Goal: Task Accomplishment & Management: Use online tool/utility

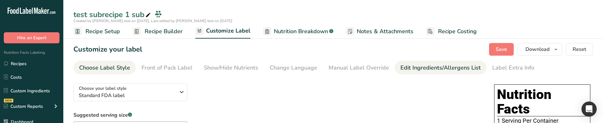
click at [473, 68] on div "Edit Ingredients/Allergens List" at bounding box center [440, 68] width 80 height 9
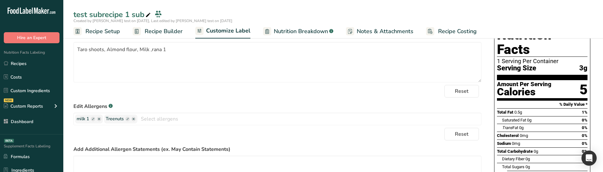
scroll to position [95, 0]
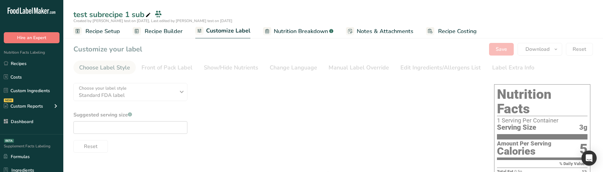
type textarea "Taro shoots, Almond flour, Milk ,rana 1"
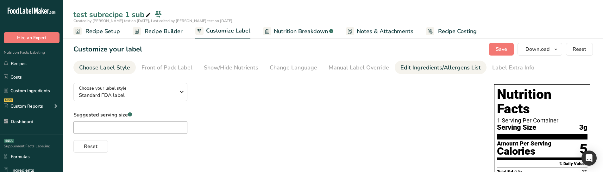
click at [409, 62] on link "Edit Ingredients/Allergens List" at bounding box center [440, 68] width 80 height 14
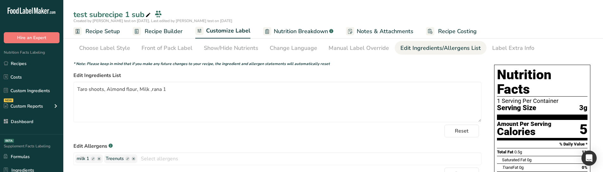
scroll to position [72, 0]
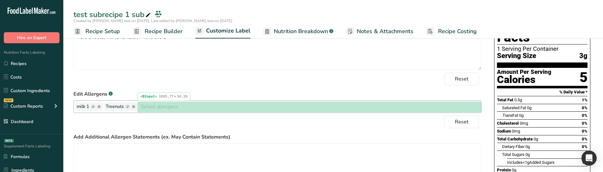
click at [199, 107] on input "text" at bounding box center [309, 107] width 344 height 10
click at [227, 110] on input "text" at bounding box center [309, 107] width 344 height 10
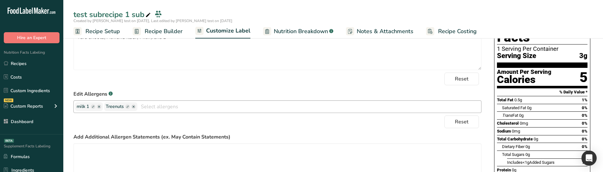
click at [134, 107] on icon "button" at bounding box center [134, 107] width 2 height 2
click at [134, 120] on div "Reset" at bounding box center [277, 122] width 408 height 13
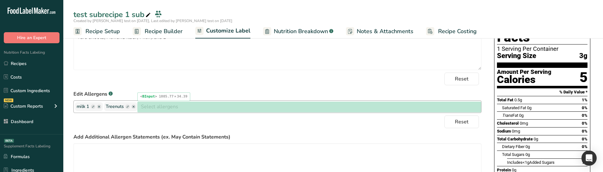
click at [248, 109] on input "text" at bounding box center [309, 107] width 344 height 10
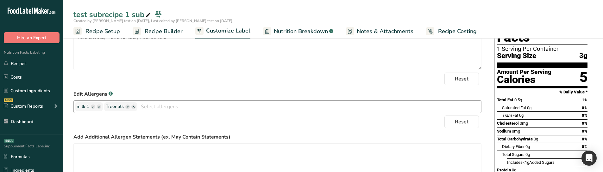
click at [133, 107] on ellipse "button" at bounding box center [133, 107] width 4 height 4
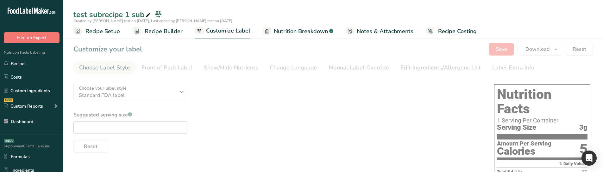
type textarea "Taro shoots, Almond flour, Milk ,rana 1"
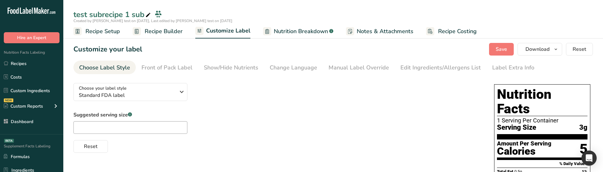
click at [379, 68] on div "Manual Label Override" at bounding box center [358, 68] width 60 height 9
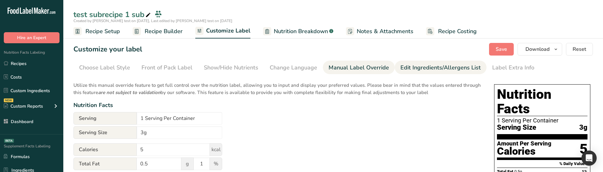
click at [410, 72] on div "Edit Ingredients/Allergens List" at bounding box center [440, 68] width 80 height 9
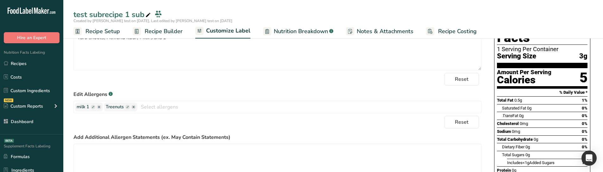
scroll to position [95, 0]
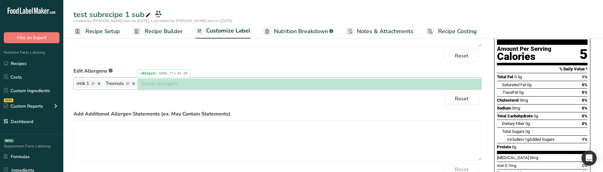
click at [234, 86] on input "text" at bounding box center [309, 84] width 344 height 10
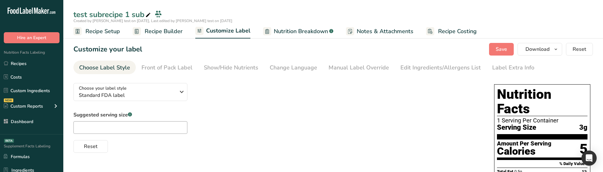
type textarea "Taro shoots, Almond flour, Milk ,rana 1"
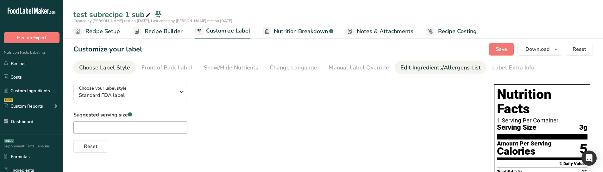
click at [400, 66] on div "Edit Ingredients/Allergens List" at bounding box center [440, 68] width 80 height 9
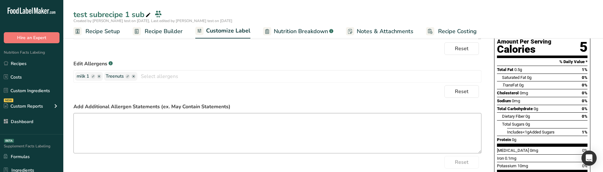
scroll to position [127, 0]
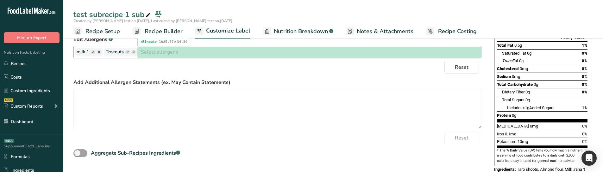
click at [195, 51] on input "text" at bounding box center [309, 52] width 344 height 10
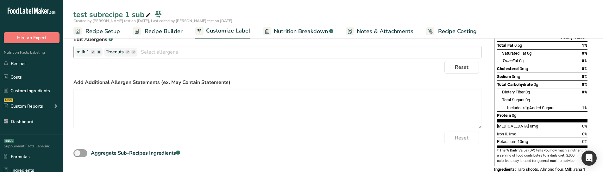
click at [134, 53] on icon "button" at bounding box center [134, 52] width 2 height 2
click at [134, 53] on ellipse "button" at bounding box center [133, 52] width 4 height 4
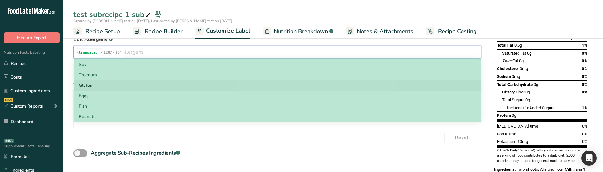
click at [208, 88] on link "Gluten" at bounding box center [277, 85] width 407 height 10
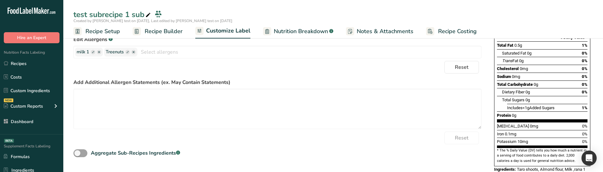
click at [197, 140] on div "Reset" at bounding box center [277, 138] width 408 height 13
click at [133, 53] on ellipse "button" at bounding box center [133, 52] width 4 height 4
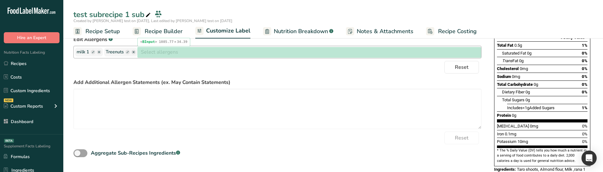
click at [232, 56] on input "text" at bounding box center [309, 52] width 344 height 10
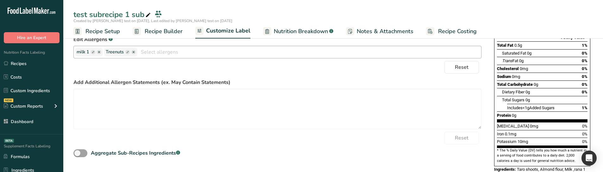
click at [132, 54] on ellipse "button" at bounding box center [133, 52] width 4 height 4
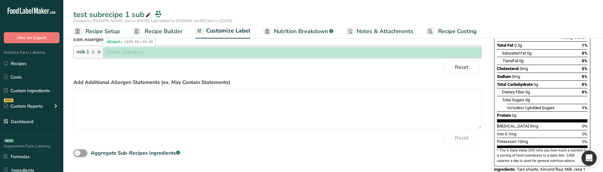
click at [216, 54] on input "text" at bounding box center [292, 52] width 378 height 10
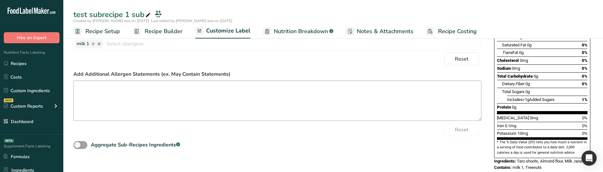
scroll to position [135, 0]
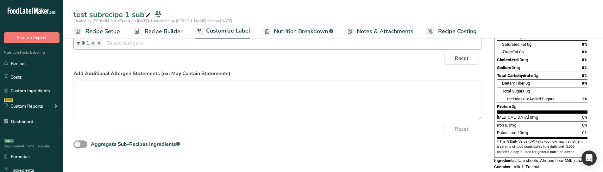
click at [152, 41] on input "text" at bounding box center [292, 43] width 378 height 10
click at [159, 44] on input "text" at bounding box center [309, 43] width 344 height 10
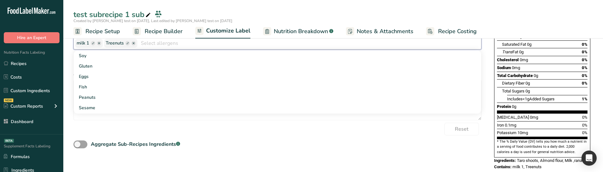
click at [135, 44] on ellipse "button" at bounding box center [133, 43] width 4 height 4
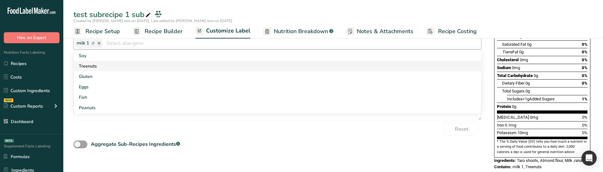
click at [109, 64] on link "Treenuts" at bounding box center [277, 66] width 407 height 10
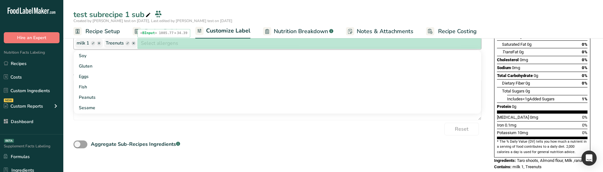
click at [182, 44] on input "text" at bounding box center [309, 43] width 344 height 10
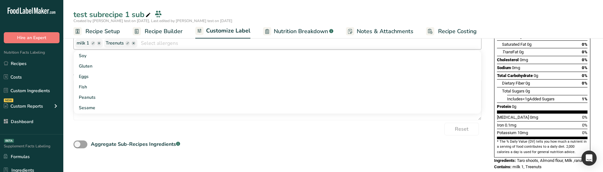
click at [133, 44] on icon "button" at bounding box center [134, 43] width 2 height 2
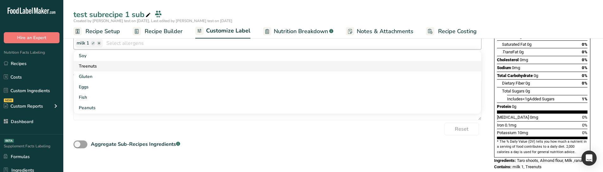
click at [122, 63] on link "Treenuts" at bounding box center [277, 66] width 407 height 10
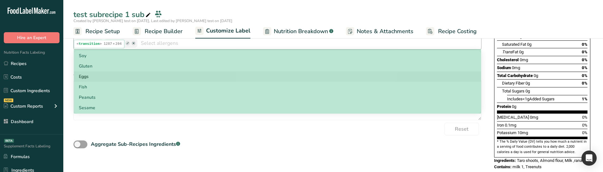
click at [143, 79] on link "Eggs" at bounding box center [277, 77] width 407 height 10
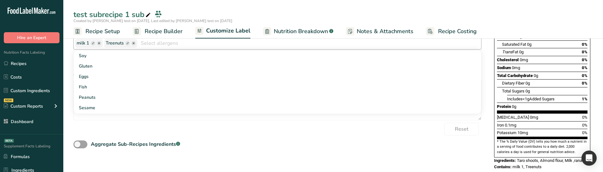
click at [134, 42] on ellipse "button" at bounding box center [133, 43] width 4 height 4
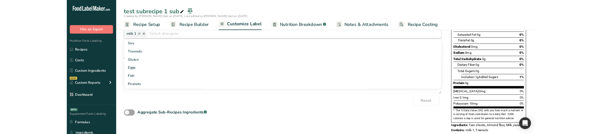
scroll to position [43, 0]
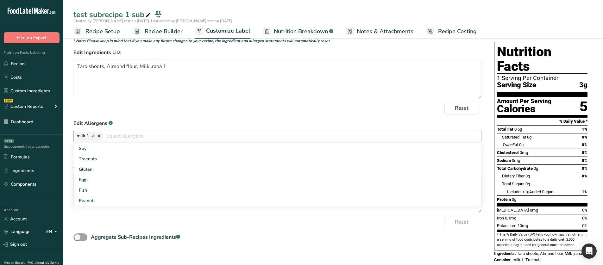
click at [180, 111] on div "Reset" at bounding box center [277, 108] width 408 height 13
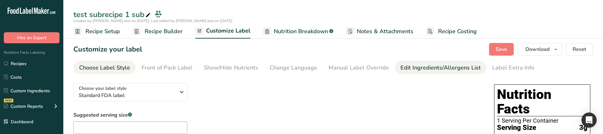
click at [409, 66] on div "Edit Ingredients/Allergens List" at bounding box center [440, 68] width 80 height 9
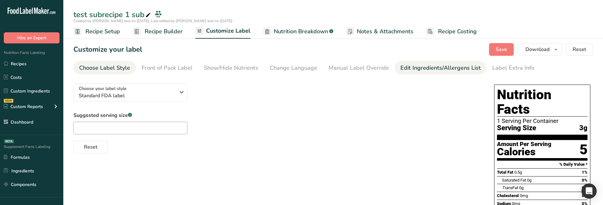
click at [434, 69] on div "Edit Ingredients/Allergens List" at bounding box center [440, 68] width 80 height 9
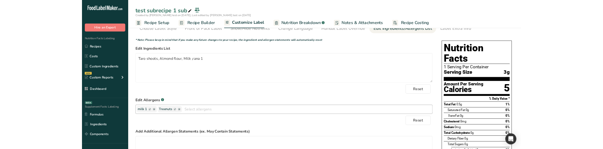
scroll to position [32, 0]
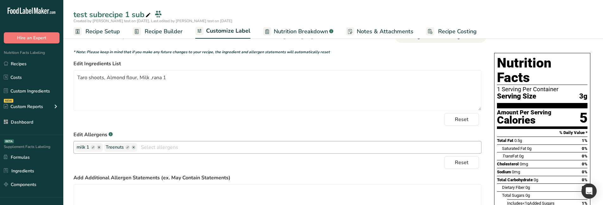
click at [135, 134] on ellipse "button" at bounding box center [133, 147] width 4 height 4
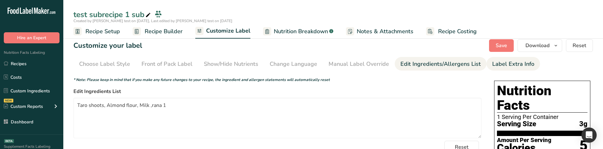
scroll to position [0, 0]
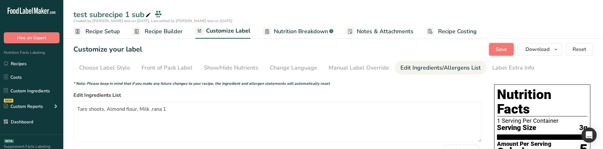
click at [504, 51] on span "Save" at bounding box center [501, 50] width 11 height 8
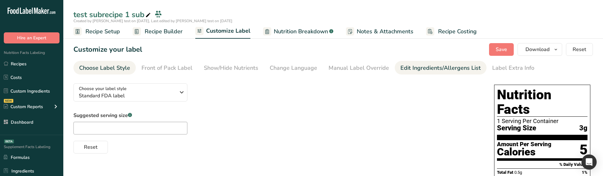
click at [409, 73] on link "Edit Ingredients/Allergens List" at bounding box center [440, 68] width 80 height 14
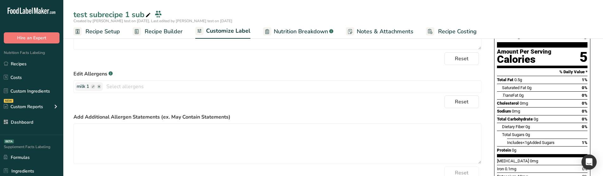
scroll to position [95, 0]
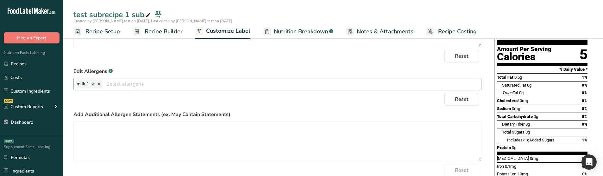
click at [99, 84] on icon "button" at bounding box center [99, 84] width 2 height 2
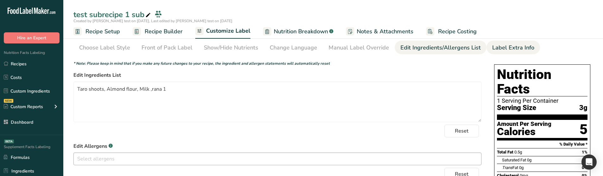
scroll to position [0, 0]
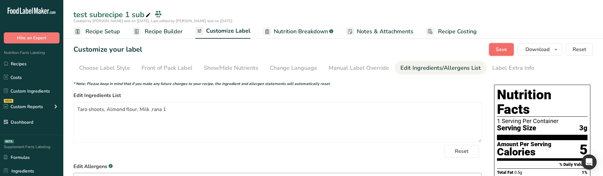
click at [506, 47] on span "Save" at bounding box center [501, 50] width 11 height 8
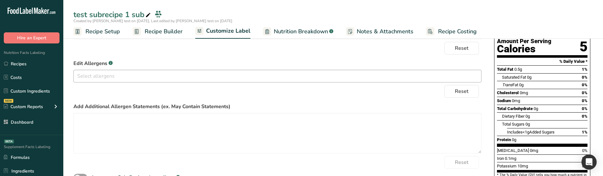
scroll to position [94, 0]
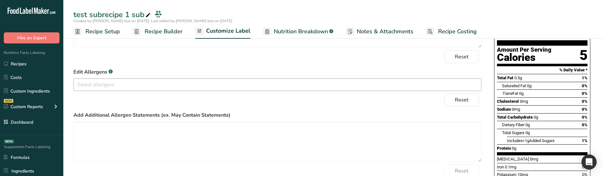
click at [162, 82] on input "text" at bounding box center [277, 84] width 407 height 10
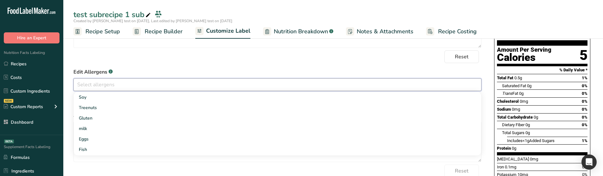
click at [170, 66] on form "* Note: Please keep in mind that if you make any future changes to your recipe,…" at bounding box center [277, 88] width 408 height 205
click at [175, 87] on input "text" at bounding box center [277, 84] width 407 height 10
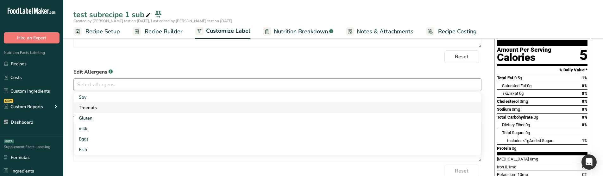
click at [103, 106] on link "Treenuts" at bounding box center [277, 107] width 407 height 10
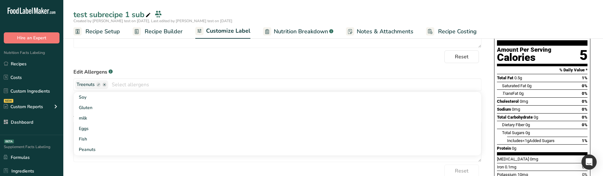
click at [136, 70] on label "Edit Allergens .a-a{fill:#347362;}.b-a{fill:#fff;}" at bounding box center [277, 72] width 408 height 8
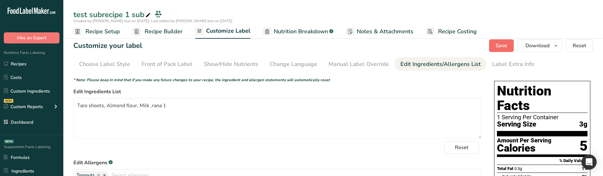
scroll to position [0, 0]
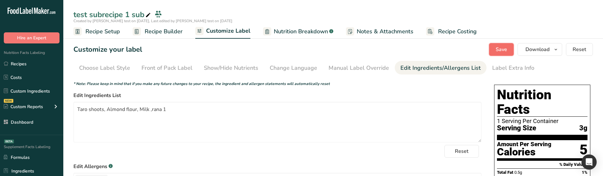
click at [513, 49] on button "Save" at bounding box center [501, 49] width 25 height 13
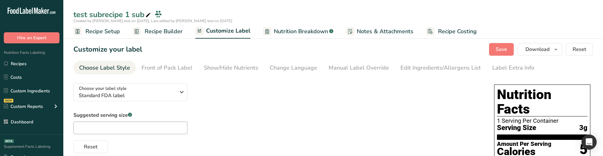
type textarea "Taro shoots, Almond flour, Milk ,rana 1"
click at [406, 68] on div "Edit Ingredients/Allergens List" at bounding box center [440, 68] width 80 height 9
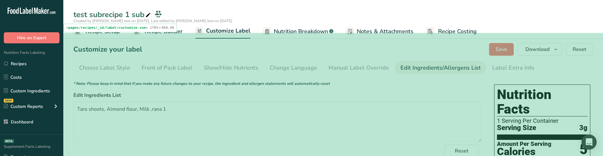
click at [446, 51] on div "Customize your label Save Download Choose what to show on your downloaded label…" at bounding box center [332, 49] width 519 height 13
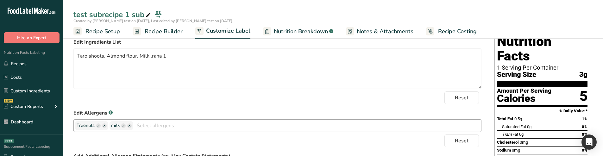
scroll to position [63, 0]
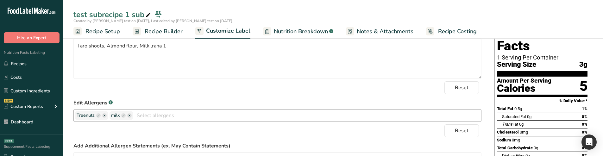
click at [130, 116] on ellipse "button" at bounding box center [129, 115] width 4 height 4
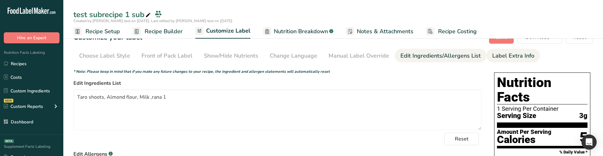
scroll to position [0, 0]
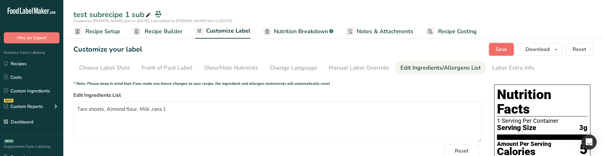
click at [498, 47] on span "Save" at bounding box center [501, 50] width 11 height 8
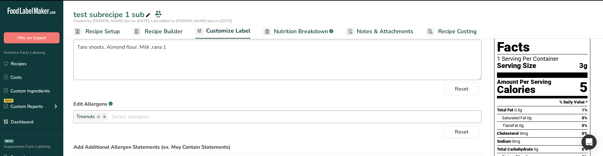
scroll to position [63, 0]
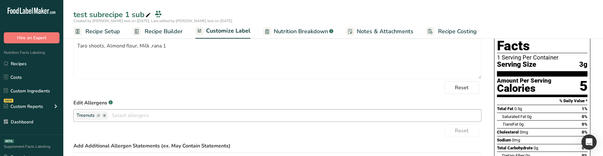
click at [103, 116] on ellipse "button" at bounding box center [104, 115] width 4 height 4
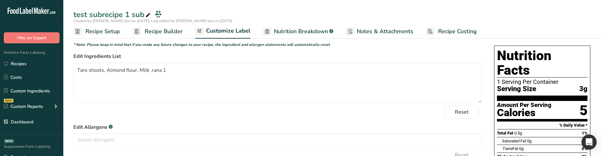
scroll to position [0, 0]
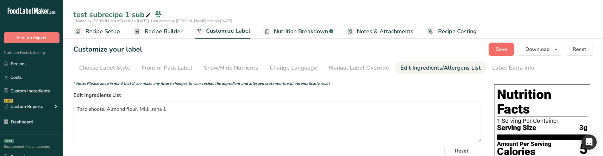
click at [499, 53] on button "Save" at bounding box center [501, 49] width 25 height 13
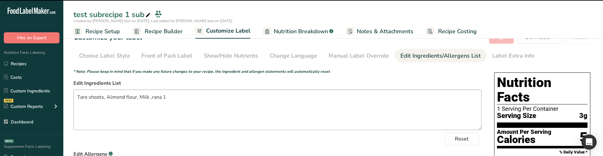
scroll to position [63, 0]
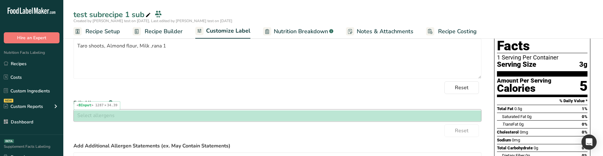
click at [217, 113] on input "text" at bounding box center [277, 115] width 407 height 10
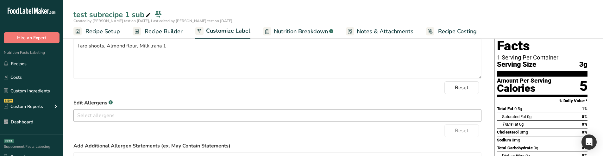
click at [209, 117] on input "text" at bounding box center [277, 115] width 407 height 10
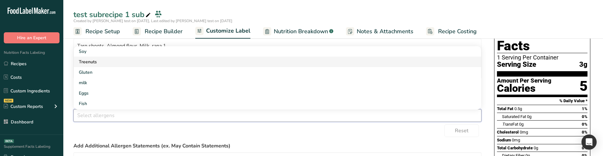
click at [102, 59] on link "Treenuts" at bounding box center [277, 62] width 407 height 10
click at [268, 129] on div "Reset" at bounding box center [277, 130] width 408 height 13
click at [140, 117] on input "text" at bounding box center [277, 115] width 407 height 10
click at [106, 65] on link "Treenuts" at bounding box center [277, 62] width 407 height 10
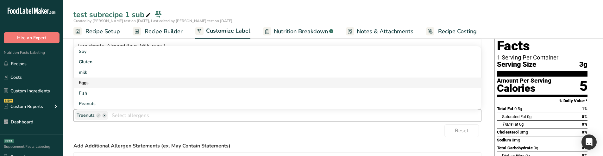
click at [101, 84] on link "Eggs" at bounding box center [277, 83] width 407 height 10
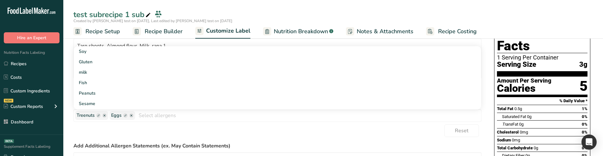
click at [123, 134] on div "Reset" at bounding box center [277, 130] width 408 height 13
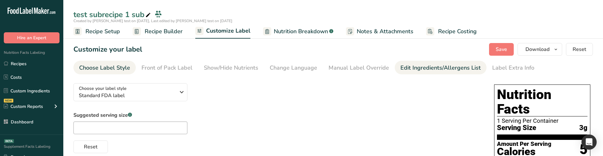
click at [464, 66] on div "Edit Ingredients/Allergens List" at bounding box center [440, 68] width 80 height 9
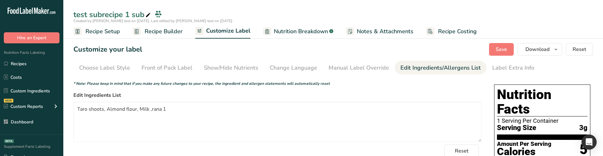
scroll to position [63, 0]
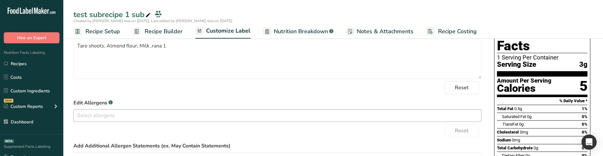
click at [123, 121] on div at bounding box center [277, 115] width 407 height 11
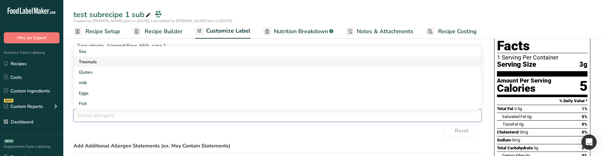
click at [96, 65] on link "Treenuts" at bounding box center [277, 62] width 407 height 10
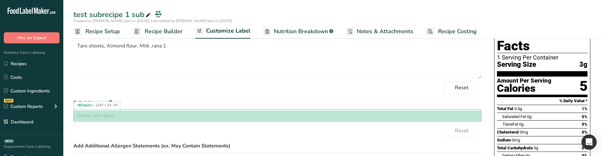
click at [218, 117] on input "text" at bounding box center [277, 115] width 407 height 10
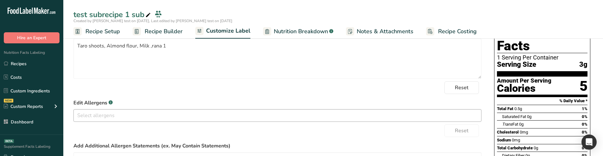
click at [184, 121] on div at bounding box center [277, 115] width 407 height 11
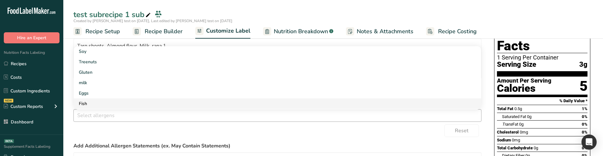
click at [136, 103] on link "Fish" at bounding box center [277, 103] width 407 height 10
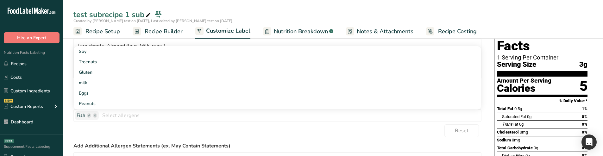
click at [138, 135] on div "Reset" at bounding box center [277, 130] width 408 height 13
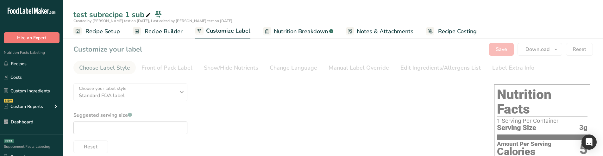
type textarea "Taro shoots, Almond flour, Milk ,rana 1"
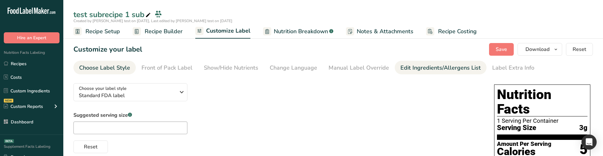
click at [424, 71] on div "Edit Ingredients/Allergens List" at bounding box center [440, 68] width 80 height 9
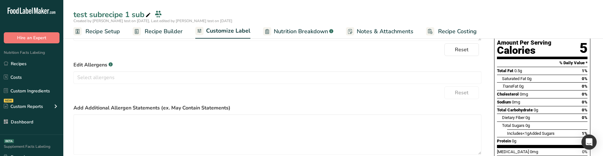
scroll to position [127, 0]
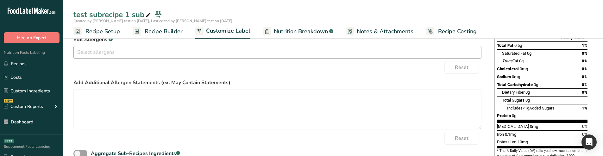
click at [122, 54] on input "text" at bounding box center [277, 52] width 407 height 10
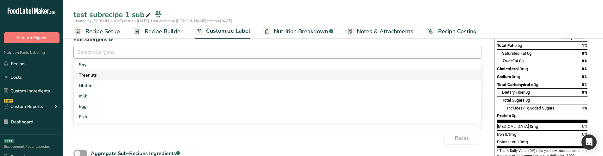
click at [110, 74] on link "Treenuts" at bounding box center [277, 75] width 407 height 10
click at [109, 85] on link "Gluten" at bounding box center [277, 85] width 407 height 10
click at [88, 137] on div "Reset" at bounding box center [277, 138] width 408 height 13
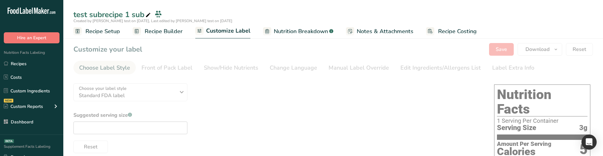
type textarea "Taro shoots, Almond flour, Milk ,rana 1"
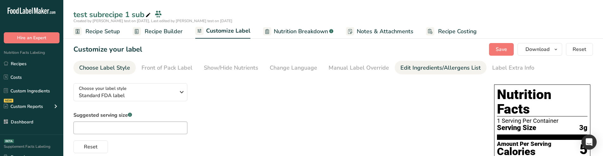
drag, startPoint x: 365, startPoint y: 68, endPoint x: 425, endPoint y: 70, distance: 59.5
click at [365, 68] on div "Manual Label Override" at bounding box center [358, 68] width 60 height 9
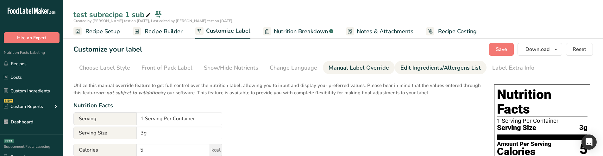
click at [425, 70] on div "Edit Ingredients/Allergens List" at bounding box center [440, 68] width 80 height 9
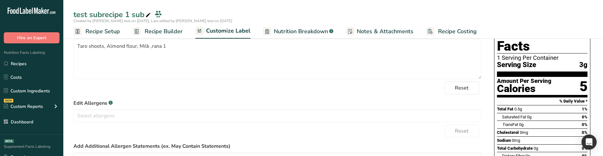
scroll to position [63, 0]
click at [136, 120] on input "text" at bounding box center [277, 115] width 407 height 10
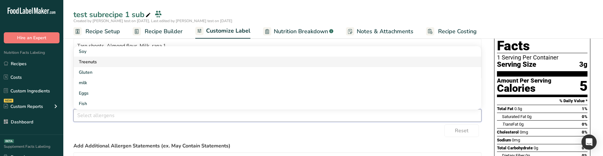
click at [108, 58] on link "Treenuts" at bounding box center [277, 62] width 407 height 10
click at [135, 126] on div "Reset" at bounding box center [277, 130] width 408 height 13
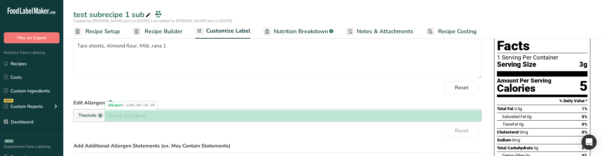
click at [224, 116] on input "text" at bounding box center [292, 115] width 377 height 10
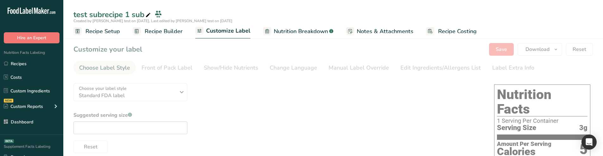
type textarea "Taro shoots, Almond flour, Milk ,rana 1"
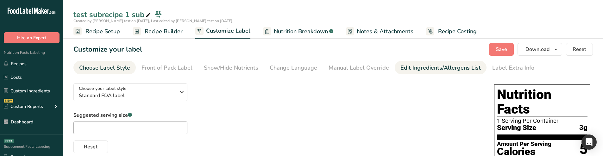
click at [411, 71] on div "Edit Ingredients/Allergens List" at bounding box center [440, 68] width 80 height 9
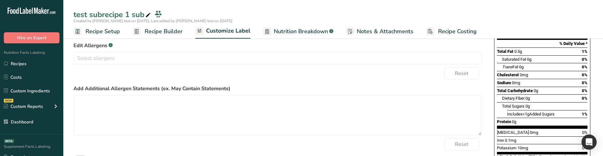
scroll to position [127, 0]
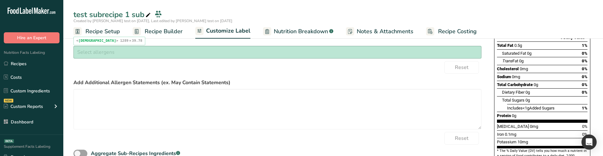
click at [190, 47] on div "Soy Treenuts [GEOGRAPHIC_DATA] milk Eggs Fish Peanuts Sesame Crustaceans Sulphi…" at bounding box center [277, 52] width 408 height 13
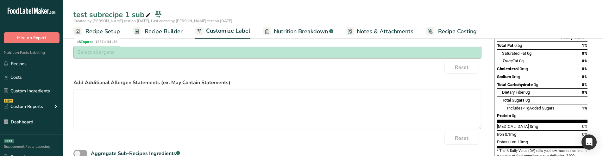
click at [211, 55] on input "text" at bounding box center [277, 52] width 407 height 10
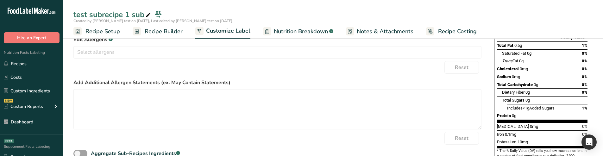
click at [168, 59] on form "* Note: Please keep in mind that if you make any future changes to your recipe,…" at bounding box center [277, 56] width 408 height 205
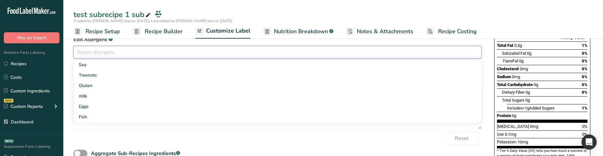
click at [164, 53] on input "text" at bounding box center [277, 52] width 407 height 10
click at [146, 72] on link "Treenuts" at bounding box center [277, 75] width 407 height 10
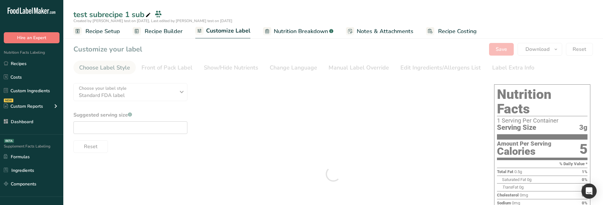
type textarea "Taro shoots, Almond flour, Milk ,rana 1"
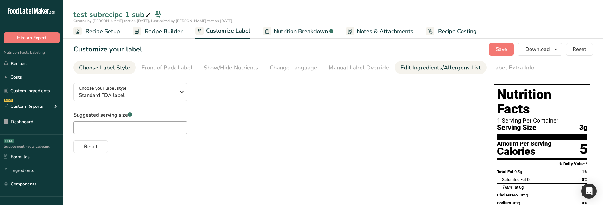
click at [400, 65] on div "Edit Ingredients/Allergens List" at bounding box center [440, 68] width 80 height 9
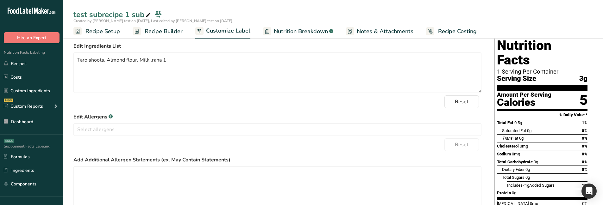
scroll to position [63, 0]
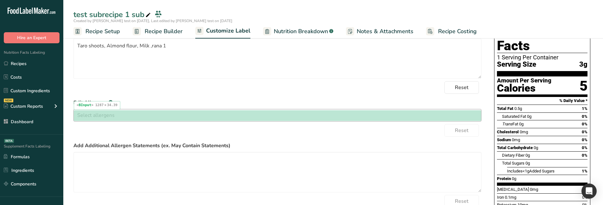
click at [190, 119] on input "text" at bounding box center [277, 115] width 407 height 10
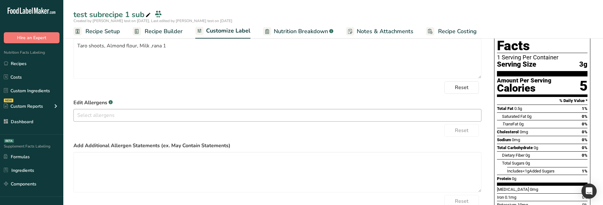
click at [139, 121] on div at bounding box center [277, 115] width 407 height 11
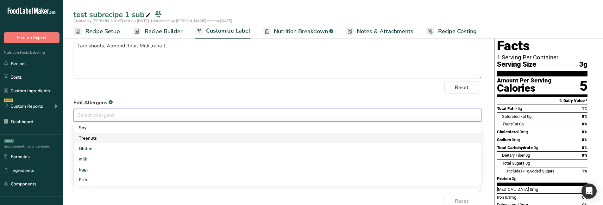
click at [128, 134] on link "Treenuts" at bounding box center [277, 138] width 407 height 10
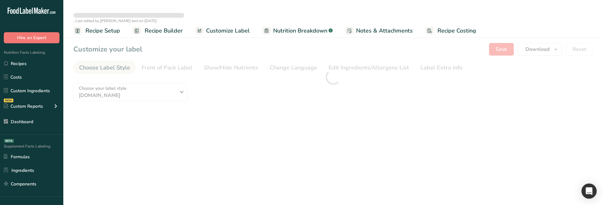
type textarea "Taro shoots, Almond flour, Milk ,rana 1"
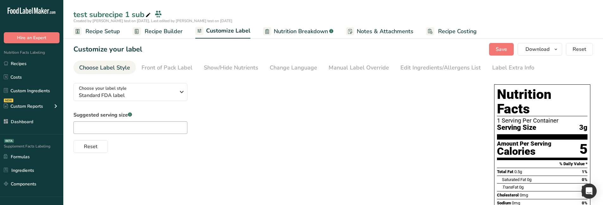
click at [363, 66] on div "Manual Label Override" at bounding box center [358, 68] width 60 height 9
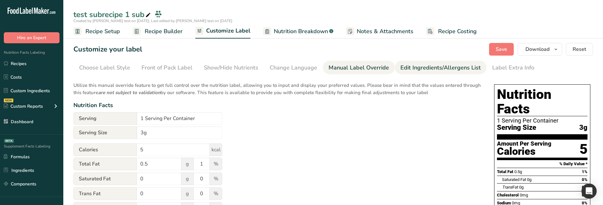
click at [412, 72] on div "Edit Ingredients/Allergens List" at bounding box center [440, 68] width 80 height 9
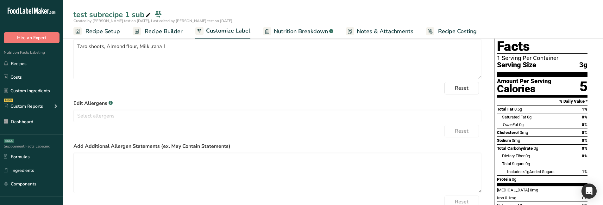
scroll to position [63, 0]
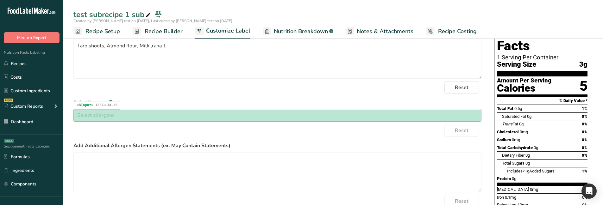
click at [224, 114] on input "text" at bounding box center [277, 115] width 407 height 10
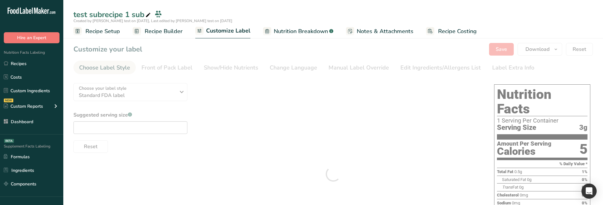
type textarea "Taro shoots, Almond flour, Milk ,rana 1"
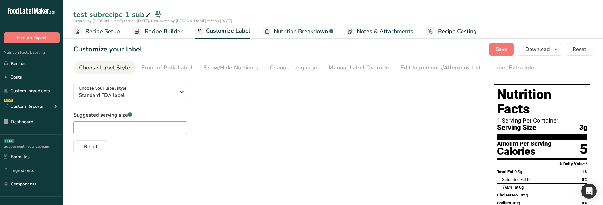
click at [365, 65] on div "Manual Label Override" at bounding box center [358, 68] width 60 height 9
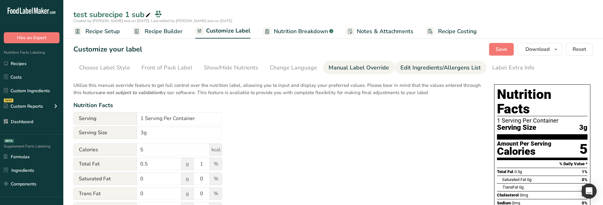
click at [395, 66] on li "Edit Ingredients/Allergens List" at bounding box center [441, 68] width 92 height 14
click at [434, 74] on link "Edit Ingredients/Allergens List" at bounding box center [440, 68] width 80 height 14
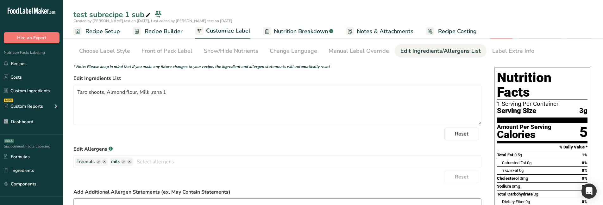
scroll to position [32, 0]
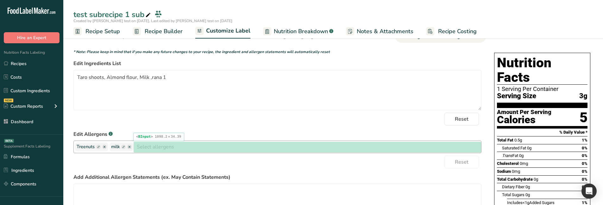
click at [186, 149] on input "text" at bounding box center [307, 147] width 348 height 10
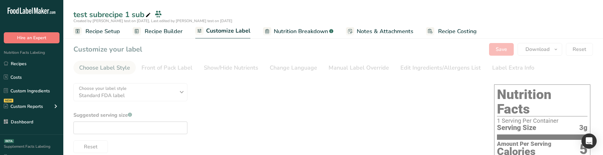
type textarea "Taro shoots, Almond flour, Milk ,rana 1"
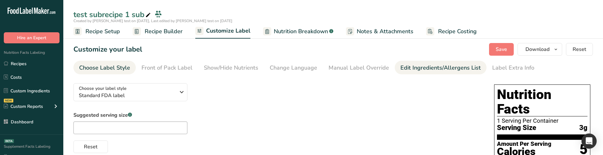
click at [415, 66] on div "Edit Ingredients/Allergens List" at bounding box center [440, 68] width 80 height 9
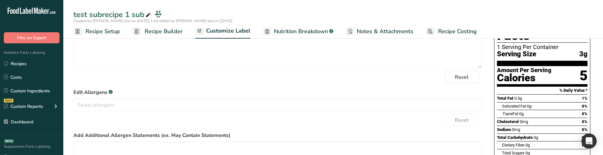
scroll to position [95, 0]
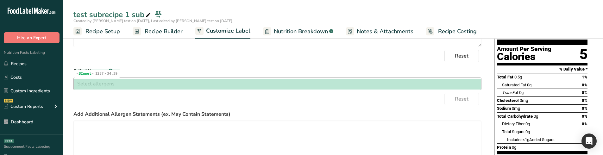
click at [217, 83] on input "text" at bounding box center [277, 84] width 407 height 10
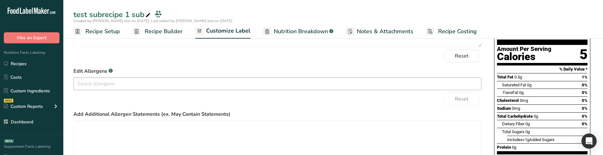
click at [176, 83] on input "text" at bounding box center [277, 84] width 407 height 10
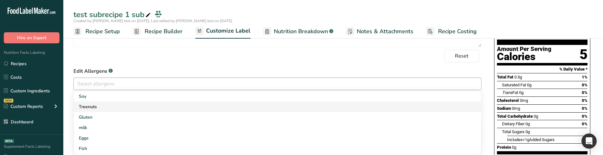
click at [141, 103] on link "Treenuts" at bounding box center [277, 107] width 407 height 10
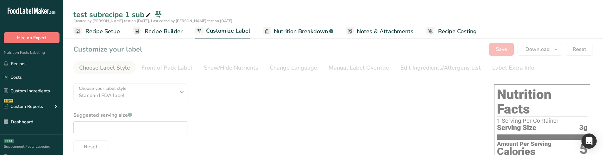
type textarea "Taro shoots, Almond flour, Milk ,rana 1"
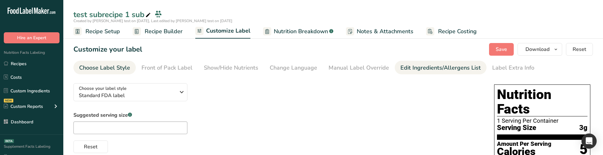
click at [401, 64] on div "Edit Ingredients/Allergens List" at bounding box center [440, 68] width 80 height 9
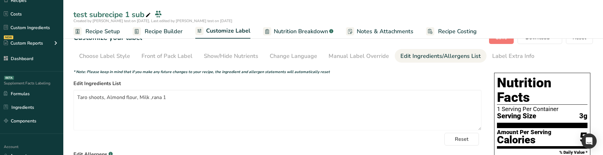
scroll to position [63, 0]
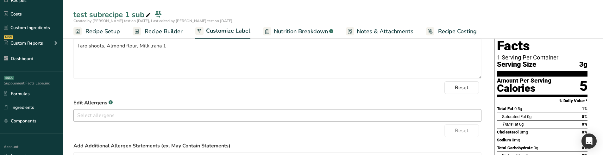
click at [125, 117] on input "text" at bounding box center [277, 115] width 407 height 10
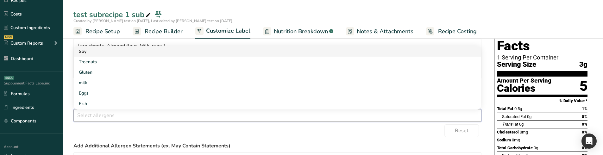
click at [104, 53] on link "Soy" at bounding box center [277, 51] width 407 height 10
click at [94, 66] on link "Treenuts" at bounding box center [277, 62] width 407 height 10
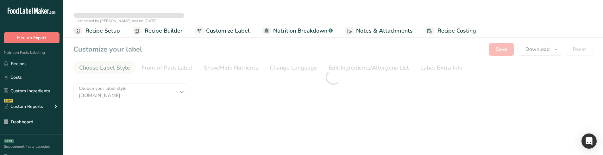
type textarea "Taro shoots, Almond flour, Milk ,rana 1"
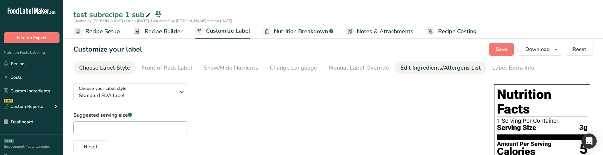
click at [427, 62] on link "Edit Ingredients/Allergens List" at bounding box center [440, 68] width 80 height 14
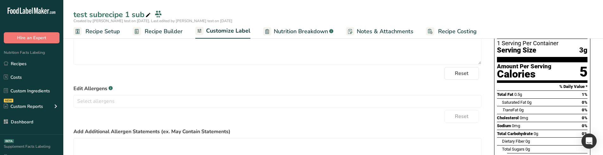
scroll to position [127, 0]
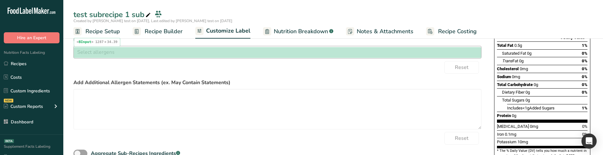
click at [164, 55] on input "text" at bounding box center [277, 52] width 407 height 10
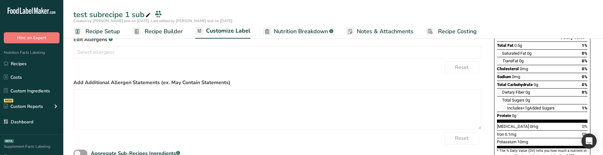
click at [130, 59] on form "* Note: Please keep in mind that if you make any future changes to your recipe,…" at bounding box center [277, 56] width 408 height 205
click at [130, 58] on div at bounding box center [277, 52] width 407 height 11
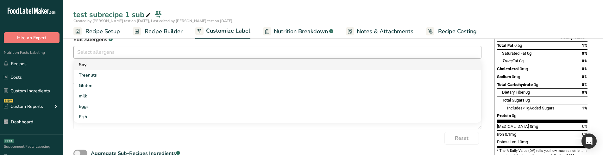
click at [130, 63] on link "Soy" at bounding box center [277, 64] width 407 height 10
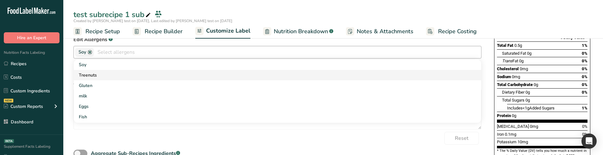
click at [126, 72] on link "Treenuts" at bounding box center [277, 75] width 407 height 10
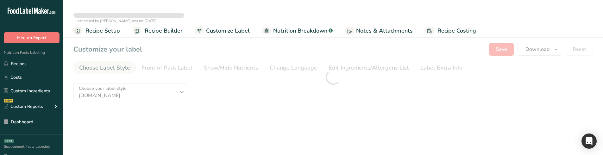
type textarea "Taro shoots, Almond flour, Milk ,rana 1"
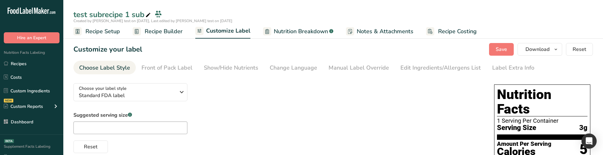
click at [378, 72] on link "Manual Label Override" at bounding box center [358, 68] width 60 height 14
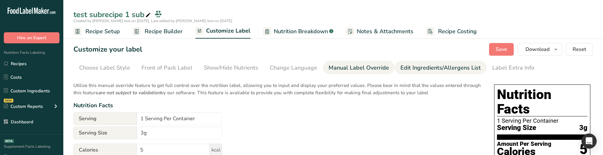
click at [424, 72] on div "Edit Ingredients/Allergens List" at bounding box center [440, 68] width 80 height 9
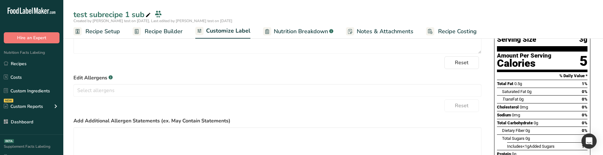
scroll to position [95, 0]
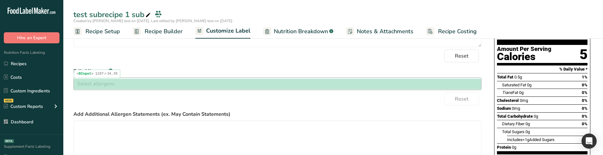
click at [237, 85] on input "text" at bounding box center [277, 84] width 407 height 10
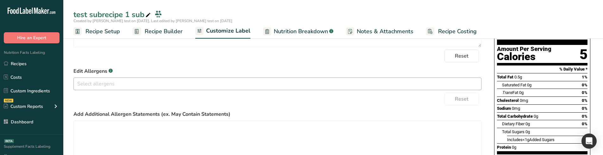
click at [127, 78] on div "Soy Treenuts Gluten milk Eggs Fish Peanuts Sesame Crustaceans Sulphites Celery …" at bounding box center [277, 84] width 408 height 13
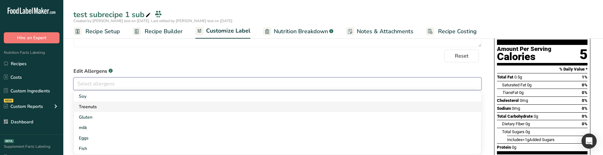
click at [113, 103] on link "Treenuts" at bounding box center [277, 107] width 407 height 10
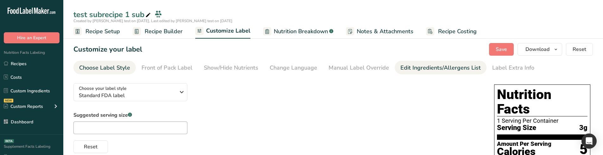
click at [415, 66] on div "Edit Ingredients/Allergens List" at bounding box center [440, 68] width 80 height 9
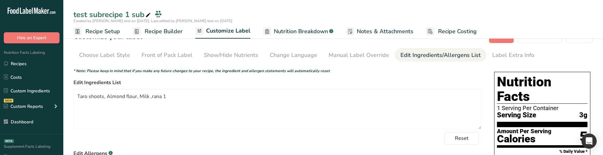
scroll to position [63, 0]
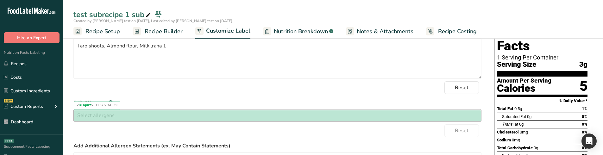
click at [185, 111] on input "text" at bounding box center [277, 115] width 407 height 10
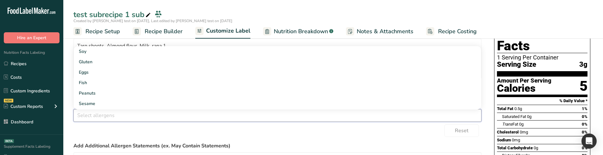
click at [186, 115] on input "text" at bounding box center [277, 115] width 407 height 10
click at [181, 124] on form "* Note: Please keep in mind that if you make any future changes to your recipe,…" at bounding box center [277, 119] width 408 height 205
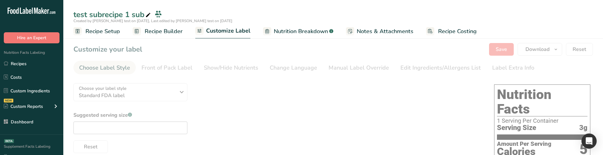
type textarea "Taro shoots, Almond flour, Milk ,rana 1"
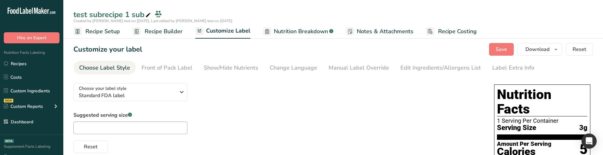
drag, startPoint x: 413, startPoint y: 66, endPoint x: 393, endPoint y: 59, distance: 21.3
click at [413, 66] on div "Edit Ingredients/Allergens List" at bounding box center [440, 68] width 80 height 9
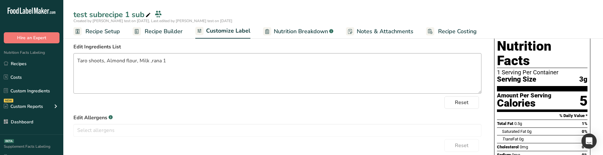
scroll to position [95, 0]
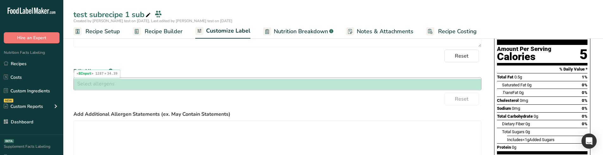
click at [205, 87] on input "text" at bounding box center [277, 84] width 407 height 10
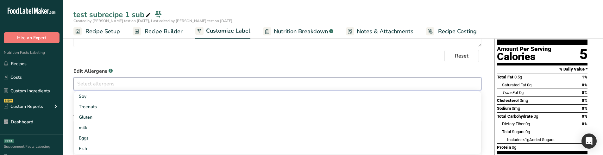
click at [117, 83] on input "text" at bounding box center [277, 84] width 407 height 10
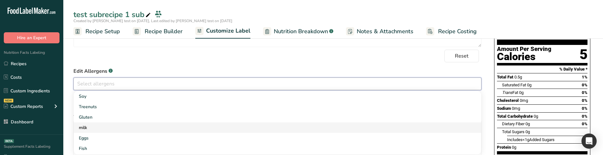
click at [94, 126] on link "milk" at bounding box center [277, 127] width 407 height 10
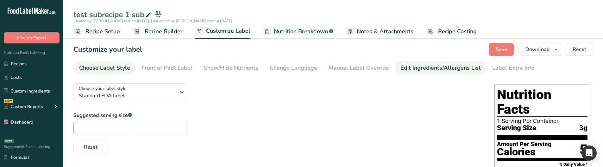
click at [420, 67] on div "Edit Ingredients/Allergens List" at bounding box center [440, 68] width 80 height 9
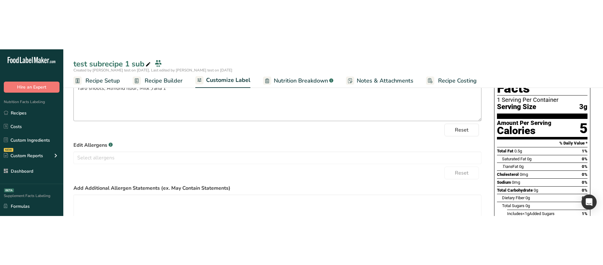
scroll to position [63, 0]
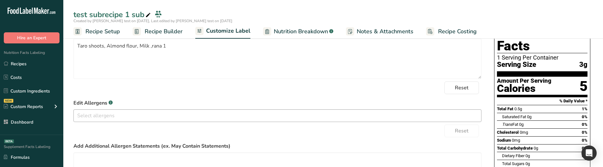
drag, startPoint x: 310, startPoint y: 36, endPoint x: 324, endPoint y: 119, distance: 84.1
click at [310, 36] on link "Nutrition Breakdown .a-a{fill:#347362;}.b-a{fill:#fff;}" at bounding box center [298, 31] width 70 height 14
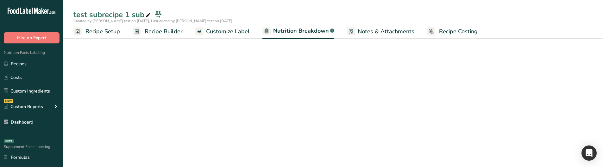
select select "Calories"
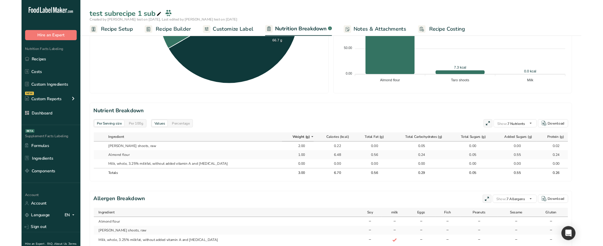
scroll to position [241, 0]
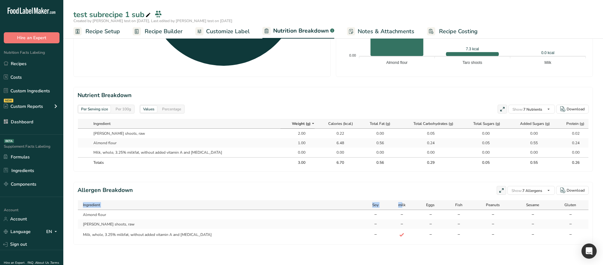
drag, startPoint x: 389, startPoint y: 201, endPoint x: 389, endPoint y: 244, distance: 43.0
click at [389, 166] on section "Allergen Breakdown Show: 7 Allergens All Allergens (16) Soy Treenuts Gluten mil…" at bounding box center [332, 213] width 519 height 63
click at [393, 166] on td "-" at bounding box center [402, 224] width 28 height 9
click at [398, 166] on span at bounding box center [402, 235] width 8 height 8
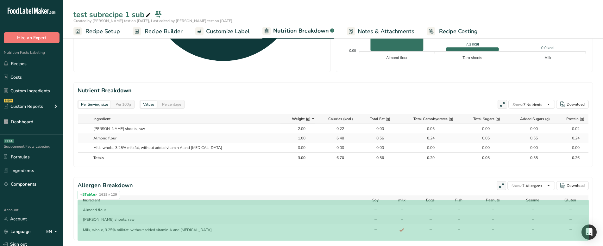
click at [293, 166] on div "Ingredient" at bounding box center [221, 200] width 277 height 6
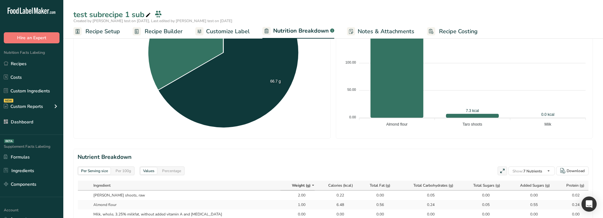
scroll to position [133, 0]
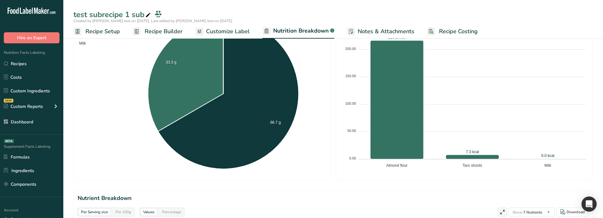
click at [160, 33] on span "Recipe Builder" at bounding box center [164, 31] width 38 height 9
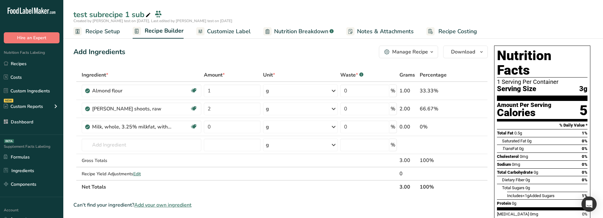
click at [433, 50] on icon "button" at bounding box center [431, 52] width 5 height 8
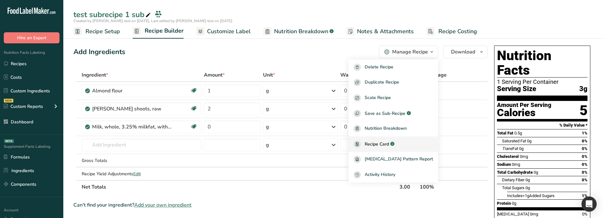
click at [394, 141] on div ".a-a{fill:#347362;}.b-a{fill:#fff;}" at bounding box center [391, 144] width 5 height 7
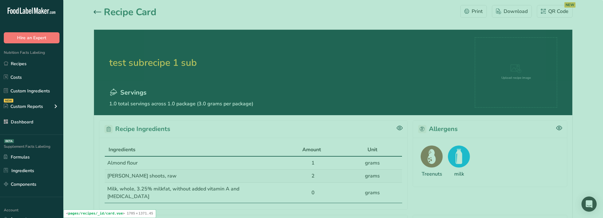
click at [533, 158] on div "Treenuts milk" at bounding box center [490, 162] width 154 height 49
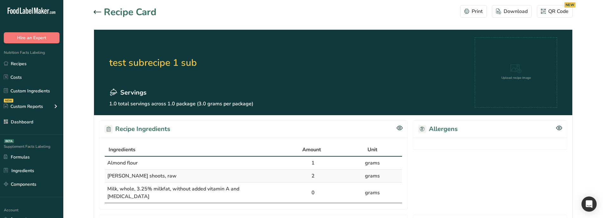
click at [96, 13] on icon at bounding box center [98, 12] width 8 height 4
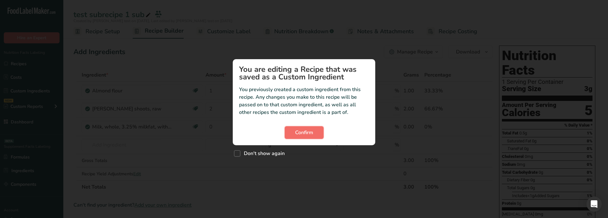
click at [303, 138] on button "Confirm" at bounding box center [303, 132] width 39 height 13
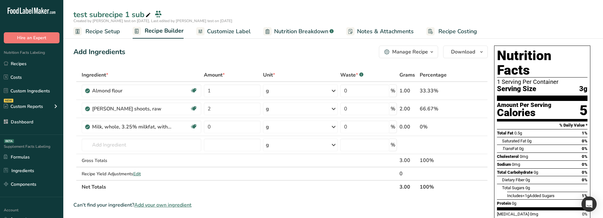
click at [240, 36] on link "Customize Label" at bounding box center [223, 31] width 54 height 14
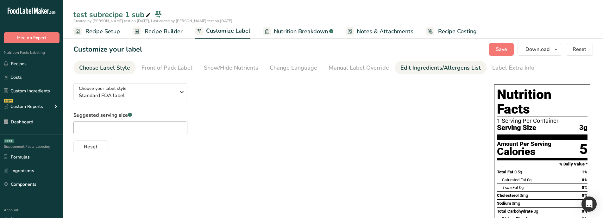
click at [429, 66] on div "Edit Ingredients/Allergens List" at bounding box center [440, 68] width 80 height 9
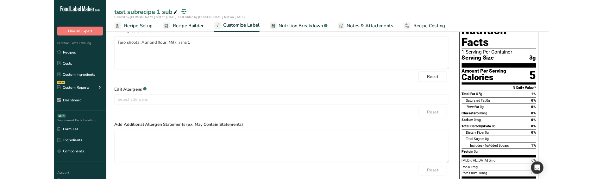
scroll to position [63, 0]
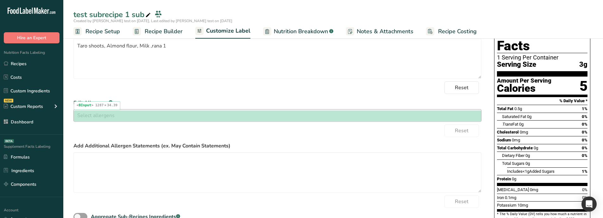
click at [172, 119] on input "text" at bounding box center [277, 115] width 407 height 10
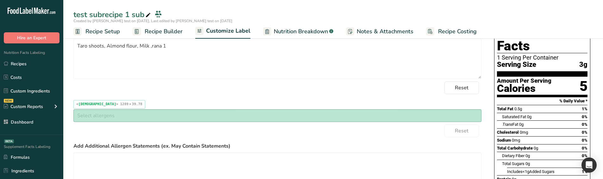
click at [199, 110] on div "Soy Treenuts Gluten milk Eggs Fish Peanuts Sesame Crustaceans Sulphites Celery …" at bounding box center [277, 115] width 408 height 13
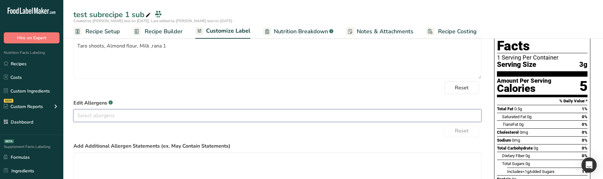
click at [189, 114] on input "text" at bounding box center [277, 115] width 407 height 10
click at [152, 107] on link "Fish" at bounding box center [277, 103] width 407 height 10
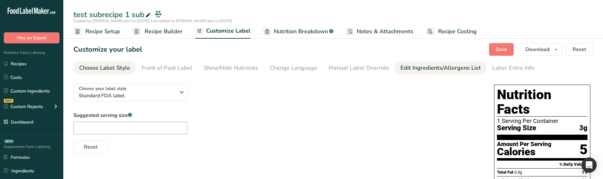
click at [422, 71] on div "Edit Ingredients/Allergens List" at bounding box center [440, 68] width 80 height 9
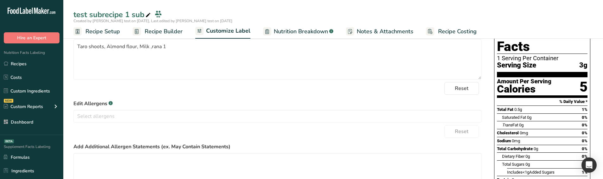
scroll to position [63, 0]
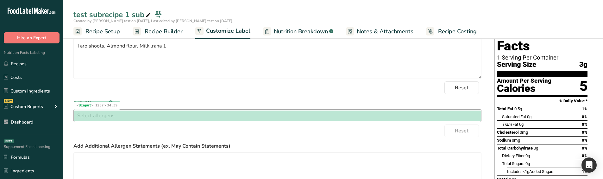
click at [137, 121] on div at bounding box center [277, 115] width 407 height 11
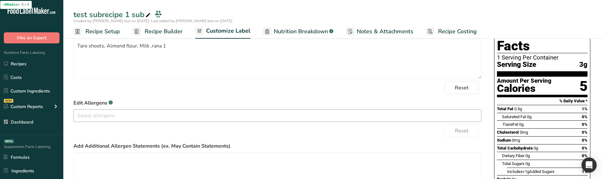
click at [145, 114] on input "text" at bounding box center [277, 115] width 407 height 10
click at [124, 105] on link "Fish" at bounding box center [277, 103] width 407 height 10
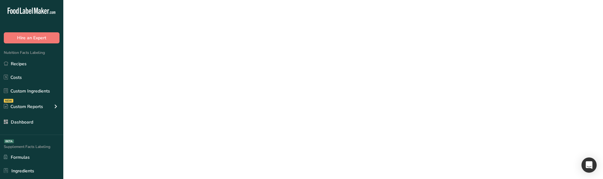
scroll to position [0, 0]
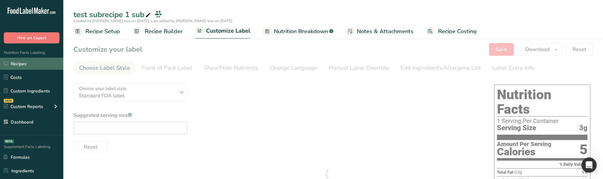
type textarea "Taro shoots, Almond flour, Milk ,rana 1"
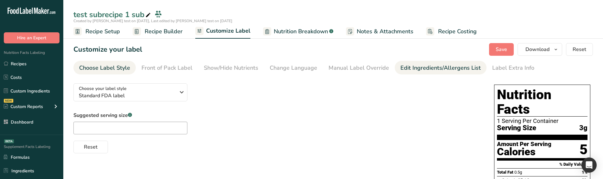
click at [422, 73] on link "Edit Ingredients/Allergens List" at bounding box center [440, 68] width 80 height 14
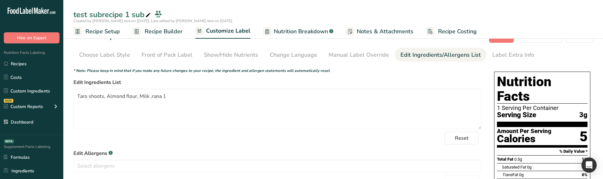
scroll to position [63, 0]
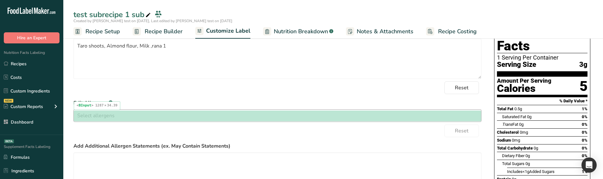
click at [201, 119] on input "text" at bounding box center [277, 115] width 407 height 10
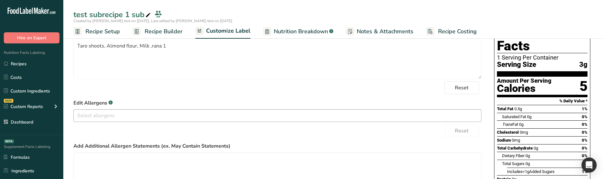
click at [128, 114] on input "text" at bounding box center [277, 115] width 407 height 10
click at [90, 105] on link "Fish" at bounding box center [277, 103] width 407 height 10
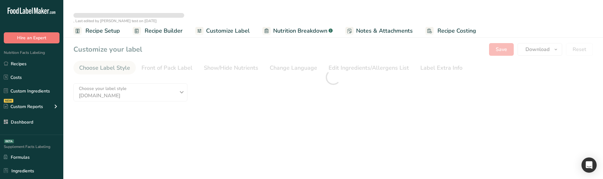
click at [362, 70] on div at bounding box center [333, 77] width 540 height 89
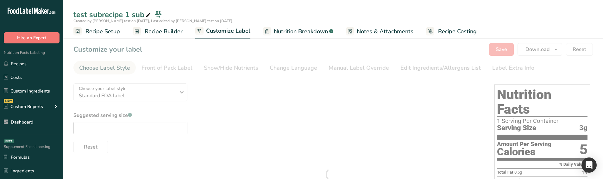
type textarea "Taro shoots, Almond flour, Milk ,rana 1"
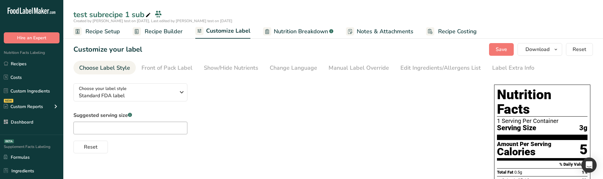
click at [362, 70] on div "Manual Label Override" at bounding box center [358, 68] width 60 height 9
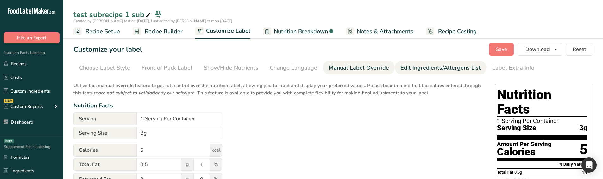
click at [395, 72] on li "Edit Ingredients/Allergens List" at bounding box center [441, 68] width 92 height 14
click at [407, 70] on div "Edit Ingredients/Allergens List" at bounding box center [440, 68] width 80 height 9
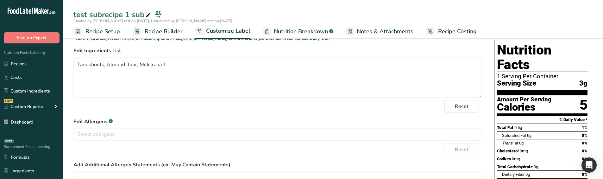
scroll to position [63, 0]
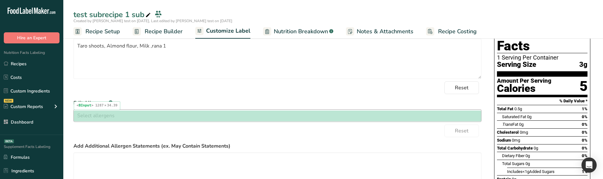
click at [222, 118] on input "text" at bounding box center [277, 115] width 407 height 10
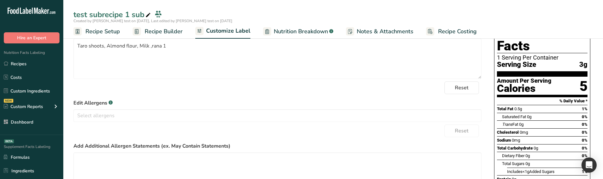
click at [98, 122] on form "* Note: Please keep in mind that if you make any future changes to your recipe,…" at bounding box center [277, 119] width 408 height 205
click at [101, 118] on input "text" at bounding box center [277, 115] width 407 height 10
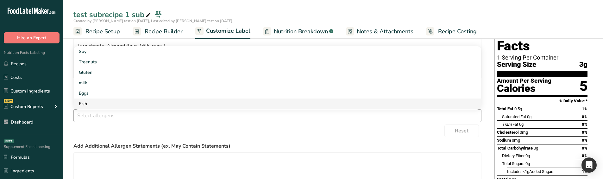
click at [101, 106] on link "Fish" at bounding box center [277, 103] width 407 height 10
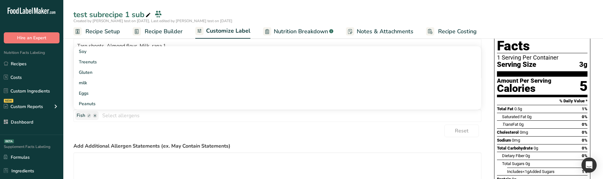
click at [105, 123] on form "* Note: Please keep in mind that if you make any future changes to your recipe,…" at bounding box center [277, 119] width 408 height 205
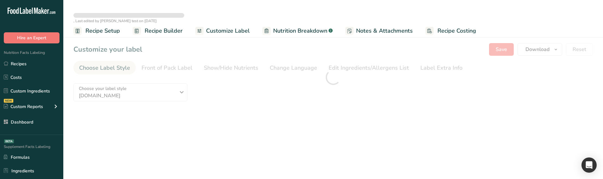
type textarea "Taro shoots, Almond flour, Milk ,rana 1"
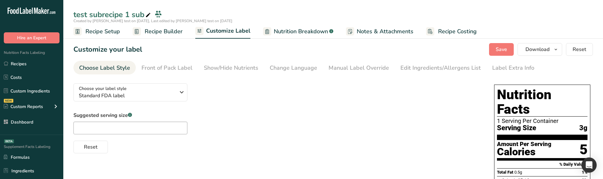
click at [364, 69] on div "Manual Label Override" at bounding box center [358, 68] width 60 height 9
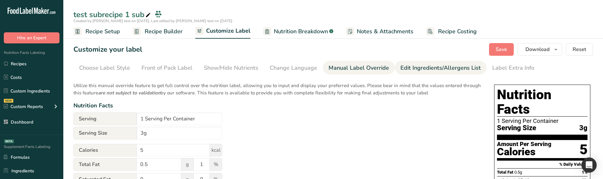
click at [414, 65] on div "Edit Ingredients/Allergens List" at bounding box center [440, 68] width 80 height 9
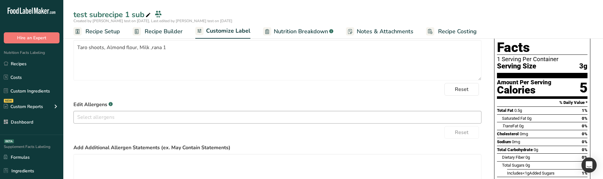
scroll to position [63, 0]
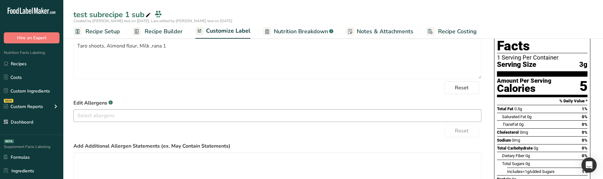
click at [166, 116] on input "text" at bounding box center [277, 115] width 407 height 10
click at [128, 100] on link "Fish" at bounding box center [277, 103] width 407 height 10
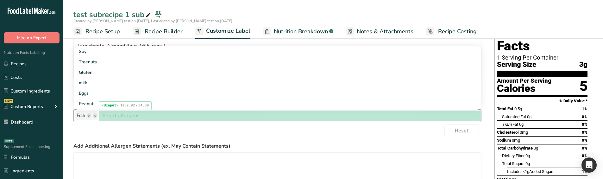
click at [171, 116] on input "text" at bounding box center [290, 115] width 382 height 10
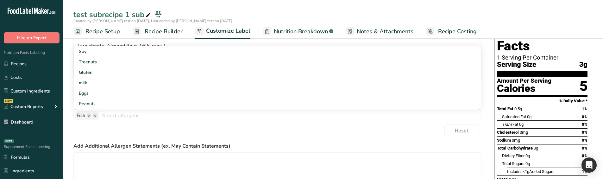
click at [140, 128] on div "Reset" at bounding box center [277, 130] width 408 height 13
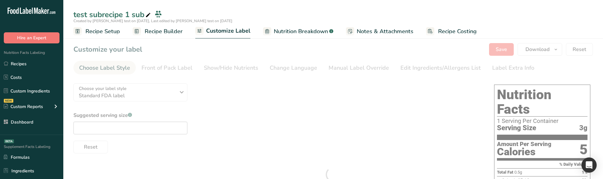
type textarea "Taro shoots, Almond flour, Milk ,rana 1"
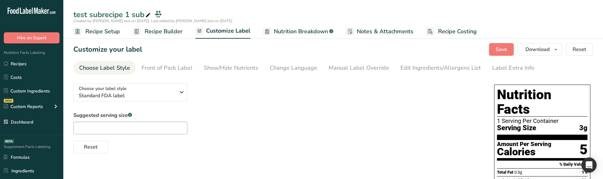
click at [377, 69] on div "Manual Label Override" at bounding box center [358, 68] width 60 height 9
click at [403, 69] on div "Edit Ingredients/Allergens List" at bounding box center [440, 68] width 80 height 9
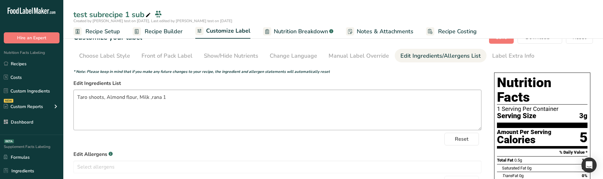
scroll to position [95, 0]
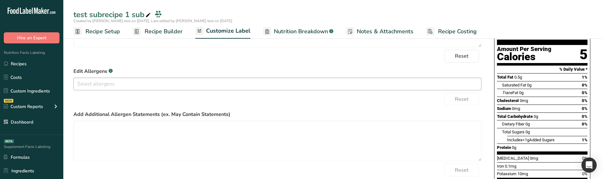
click at [146, 84] on input "text" at bounding box center [277, 84] width 407 height 10
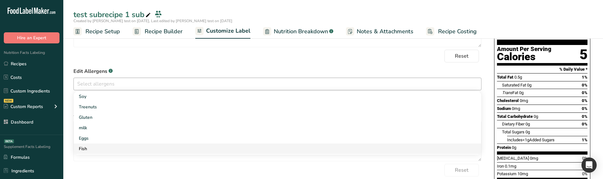
click at [109, 148] on link "Fish" at bounding box center [277, 148] width 407 height 10
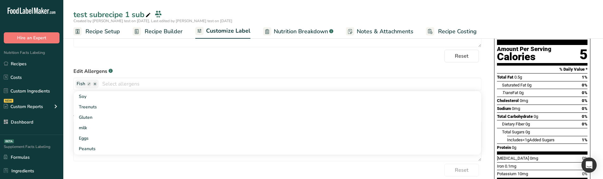
click at [123, 169] on div "Reset" at bounding box center [277, 170] width 408 height 13
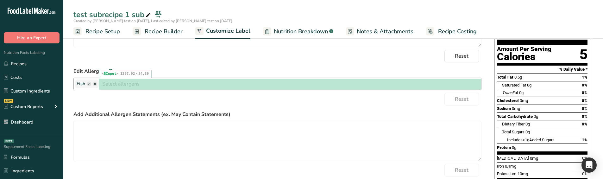
click at [182, 80] on input "text" at bounding box center [290, 84] width 382 height 10
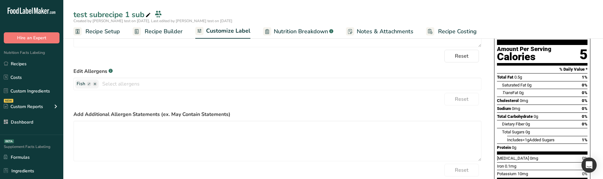
click at [148, 72] on label "Edit Allergens .a-a{fill:#347362;}.b-a{fill:#fff;}" at bounding box center [277, 71] width 408 height 8
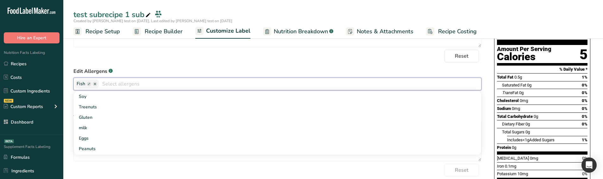
click at [147, 80] on input "text" at bounding box center [290, 84] width 382 height 10
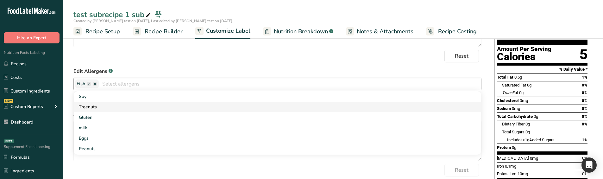
click at [122, 104] on link "Treenuts" at bounding box center [277, 107] width 407 height 10
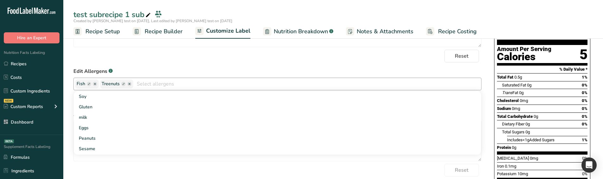
click at [130, 84] on icon "button" at bounding box center [129, 84] width 2 height 2
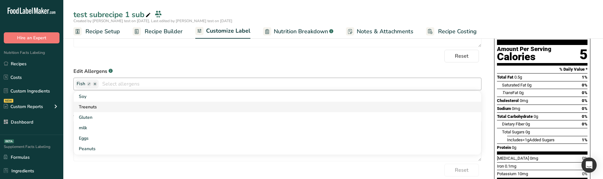
click at [106, 107] on link "Treenuts" at bounding box center [277, 107] width 407 height 10
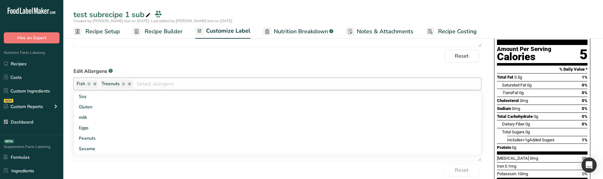
click at [123, 82] on rect "button" at bounding box center [123, 84] width 4 height 4
click at [123, 82] on input "text" at bounding box center [126, 84] width 48 height 8
type input "custom"
click at [155, 71] on label "Edit Allergens .a-a{fill:#347362;}.b-a{fill:#fff;}" at bounding box center [277, 71] width 408 height 8
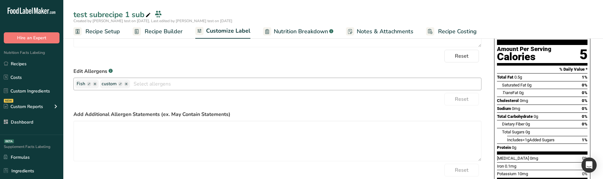
click at [120, 83] on rect "button" at bounding box center [120, 84] width 4 height 4
click at [151, 84] on ellipse "button" at bounding box center [153, 84] width 4 height 4
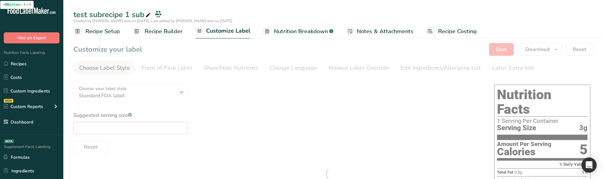
type textarea "Taro shoots, Almond flour, Milk ,rana 1"
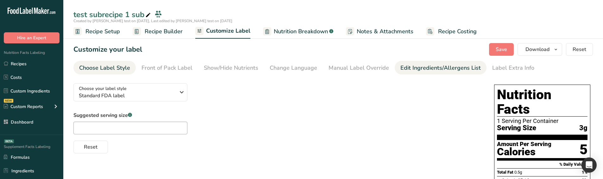
click at [433, 70] on div "Edit Ingredients/Allergens List" at bounding box center [440, 68] width 80 height 9
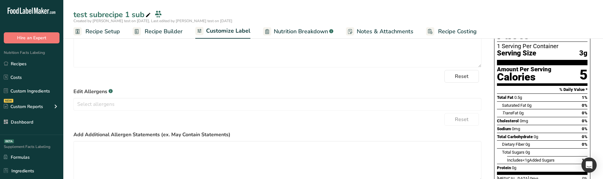
scroll to position [59, 0]
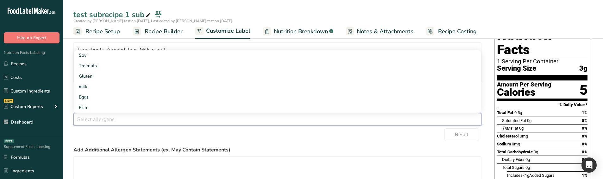
click at [142, 118] on input "text" at bounding box center [277, 119] width 407 height 10
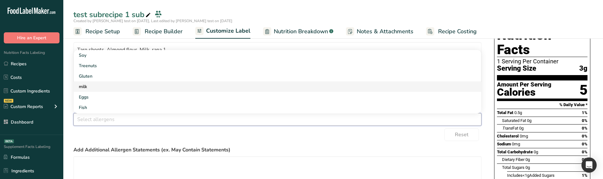
click at [100, 87] on link "milk" at bounding box center [277, 86] width 407 height 10
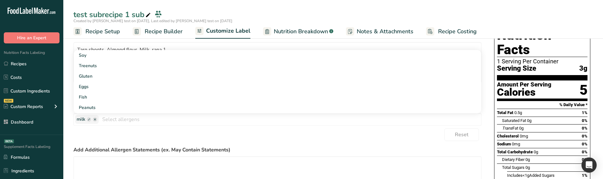
click at [123, 132] on div "Reset" at bounding box center [277, 134] width 408 height 13
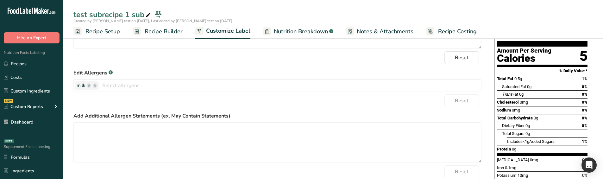
scroll to position [91, 0]
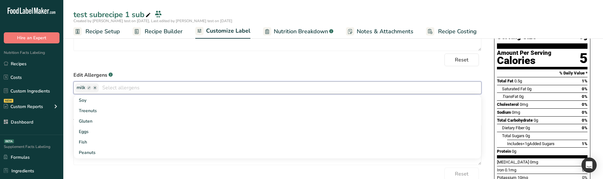
click at [155, 89] on input "text" at bounding box center [290, 88] width 382 height 10
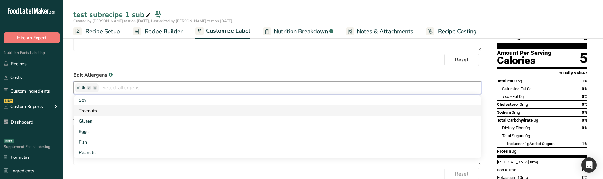
click at [128, 110] on link "Treenuts" at bounding box center [277, 110] width 407 height 10
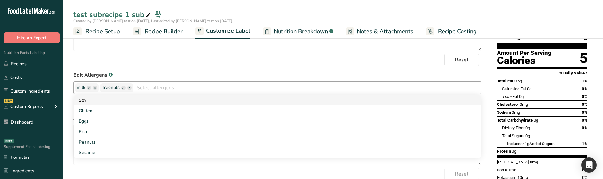
click at [128, 104] on link "Soy" at bounding box center [277, 100] width 407 height 10
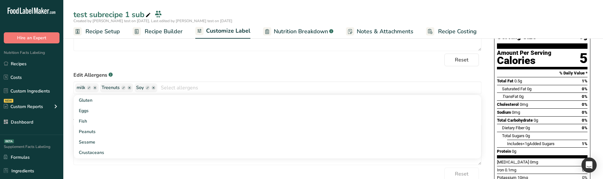
click at [184, 72] on label "Edit Allergens .a-a{fill:#347362;}.b-a{fill:#fff;}" at bounding box center [277, 75] width 408 height 8
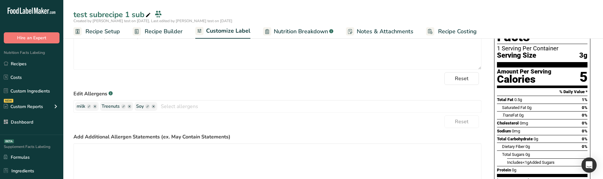
scroll to position [0, 0]
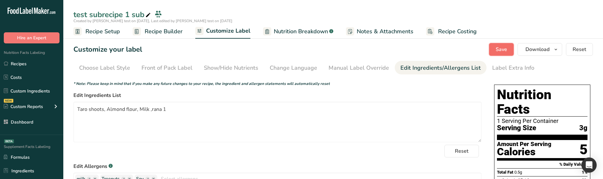
click at [499, 53] on span "Save" at bounding box center [501, 50] width 11 height 8
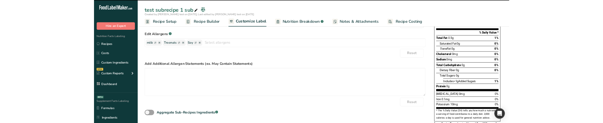
scroll to position [123, 0]
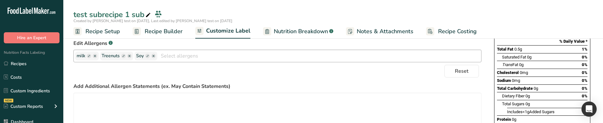
click at [155, 56] on ellipse "button" at bounding box center [153, 56] width 4 height 4
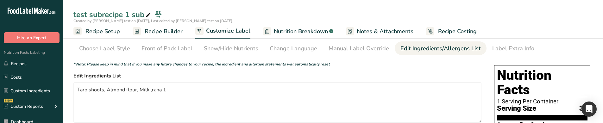
scroll to position [0, 0]
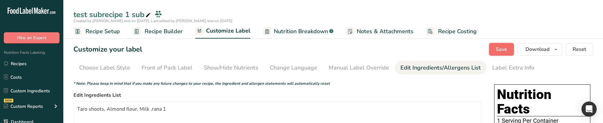
click at [492, 55] on button "Save" at bounding box center [501, 49] width 25 height 13
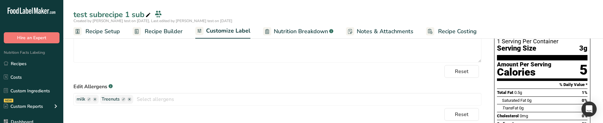
scroll to position [95, 0]
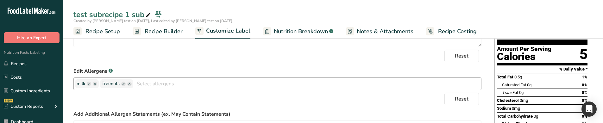
click at [153, 87] on input "text" at bounding box center [307, 84] width 348 height 10
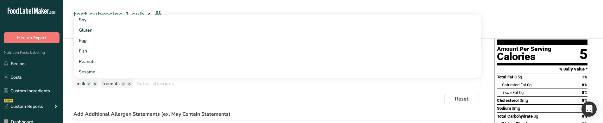
click at [159, 99] on div "Reset" at bounding box center [277, 99] width 408 height 13
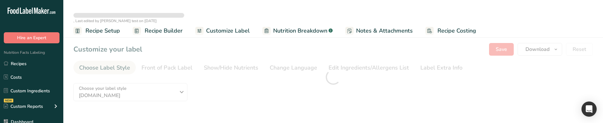
type textarea "Taro shoots, Almond flour, Milk ,rana 1"
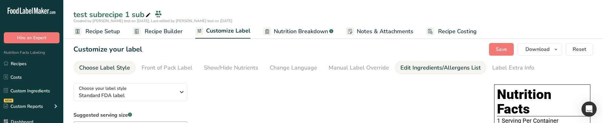
click at [437, 65] on div "Edit Ingredients/Allergens List" at bounding box center [440, 68] width 80 height 9
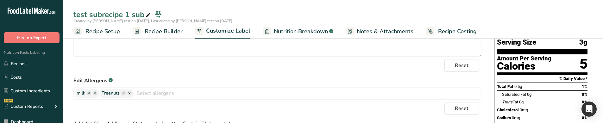
scroll to position [95, 0]
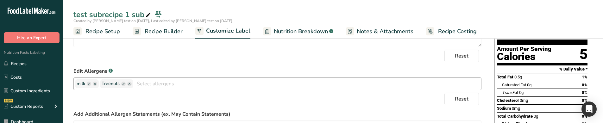
click at [166, 84] on input "text" at bounding box center [307, 84] width 348 height 10
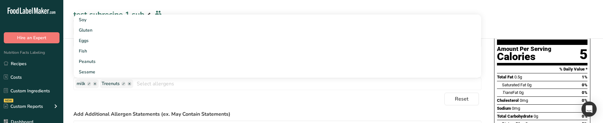
click at [162, 96] on div "Reset" at bounding box center [277, 99] width 408 height 13
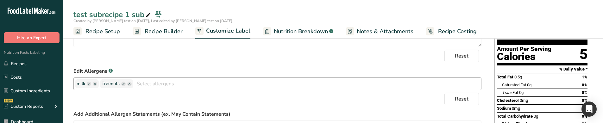
click at [131, 84] on ellipse "button" at bounding box center [129, 84] width 4 height 4
click at [149, 84] on input "text" at bounding box center [290, 84] width 382 height 10
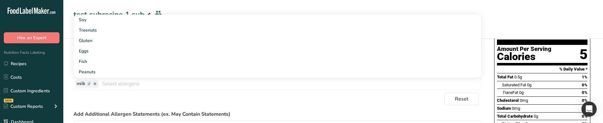
click at [130, 97] on div "Reset" at bounding box center [277, 99] width 408 height 13
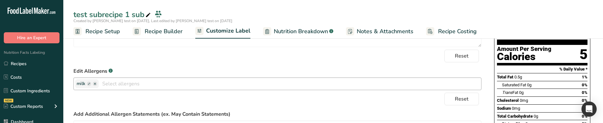
click at [90, 84] on rect "button" at bounding box center [89, 84] width 4 height 4
click at [90, 84] on input "text" at bounding box center [101, 84] width 48 height 8
type input "c"
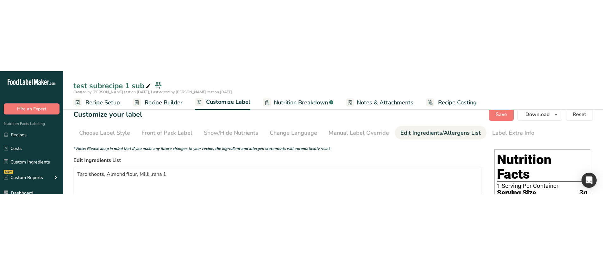
scroll to position [0, 0]
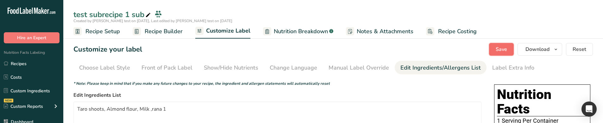
click at [501, 49] on span "Save" at bounding box center [501, 50] width 11 height 8
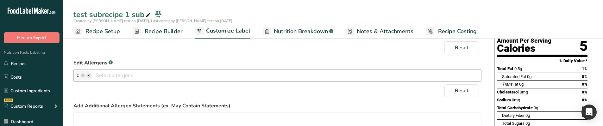
scroll to position [106, 0]
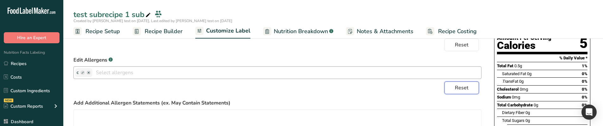
click at [474, 91] on button "Reset" at bounding box center [461, 88] width 34 height 13
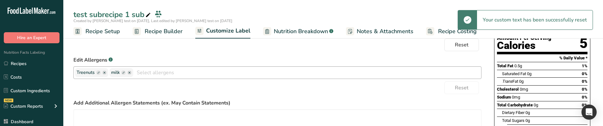
click at [132, 74] on icon "button" at bounding box center [129, 73] width 4 height 4
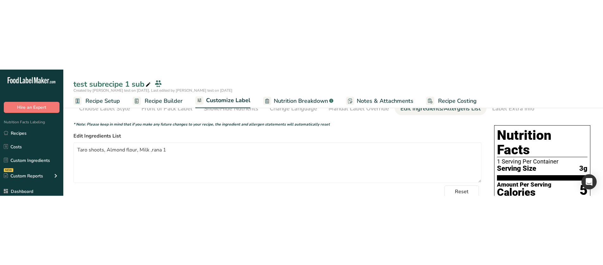
scroll to position [0, 0]
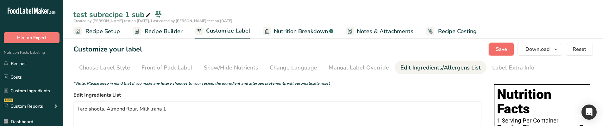
click at [508, 50] on button "Save" at bounding box center [501, 49] width 25 height 13
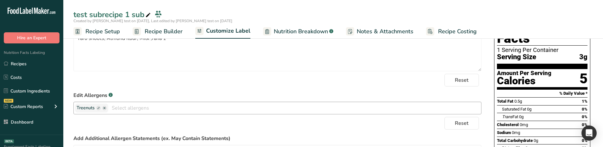
scroll to position [74, 0]
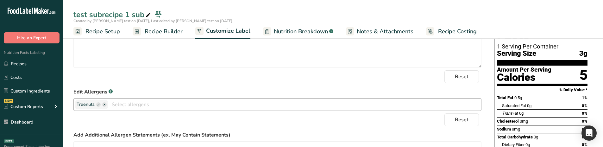
click at [105, 105] on ellipse "button" at bounding box center [104, 104] width 4 height 4
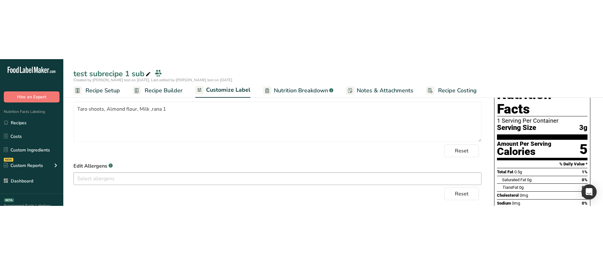
scroll to position [0, 0]
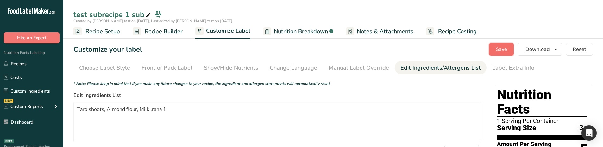
click at [492, 50] on button "Save" at bounding box center [501, 49] width 25 height 13
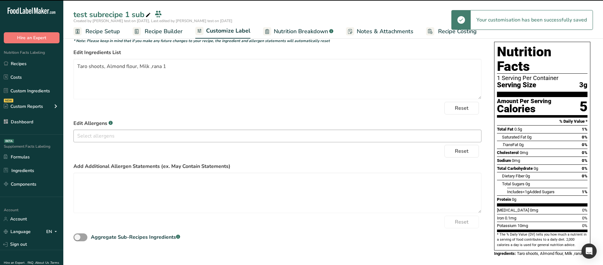
scroll to position [36, 0]
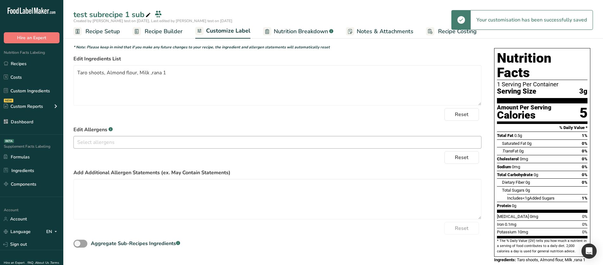
click at [164, 123] on input "text" at bounding box center [277, 142] width 407 height 10
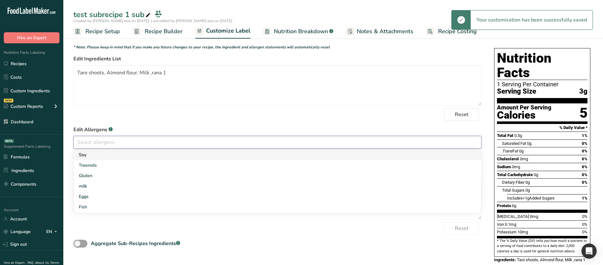
click at [151, 123] on link "Soy" at bounding box center [277, 155] width 407 height 10
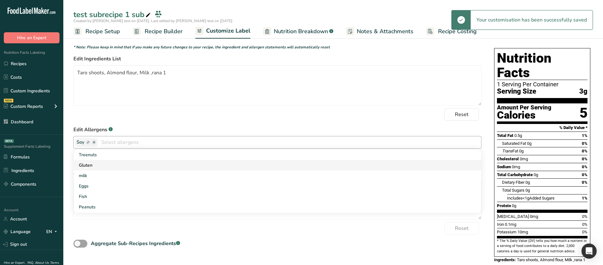
click at [134, 123] on link "Gluten" at bounding box center [277, 165] width 407 height 10
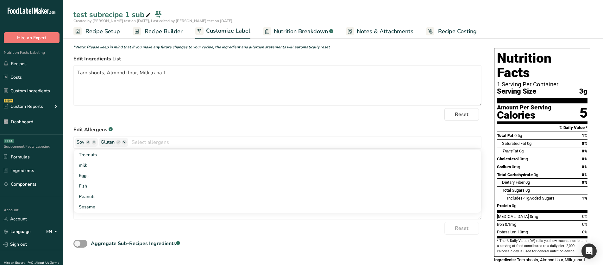
click at [167, 123] on form "* Note: Please keep in mind that if you make any future changes to your recipe,…" at bounding box center [277, 146] width 408 height 205
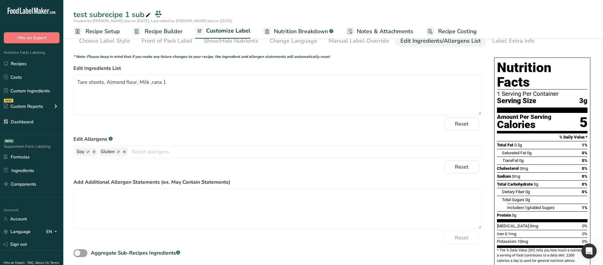
scroll to position [0, 0]
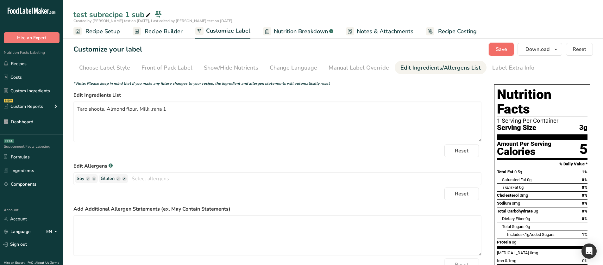
click at [495, 53] on button "Save" at bounding box center [501, 49] width 25 height 13
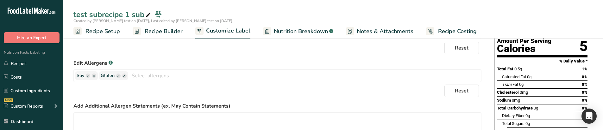
scroll to position [106, 0]
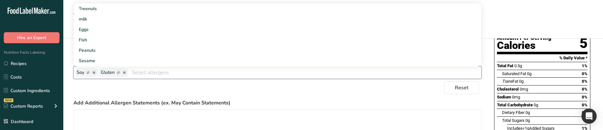
click at [156, 73] on input "text" at bounding box center [304, 73] width 353 height 10
click at [102, 23] on link "milk" at bounding box center [277, 19] width 407 height 10
click at [292, 101] on label "Add Additional Allergen Statements (ex. May Contain Statements)" at bounding box center [277, 103] width 408 height 8
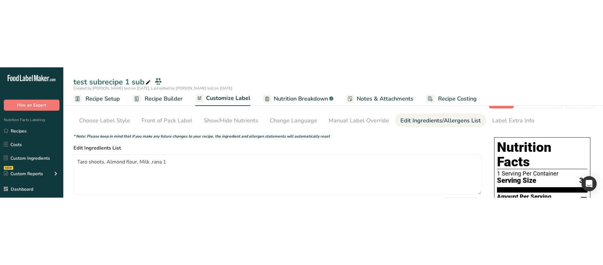
scroll to position [0, 0]
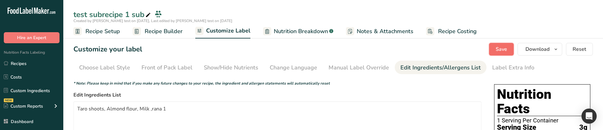
click at [494, 50] on button "Save" at bounding box center [501, 49] width 25 height 13
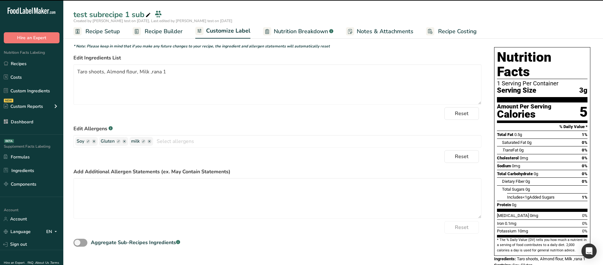
scroll to position [43, 0]
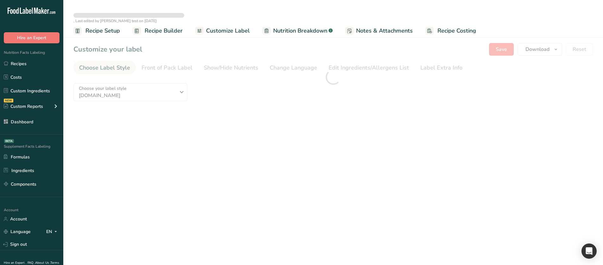
type textarea "Taro shoots, Almond flour, Milk ,rana 1"
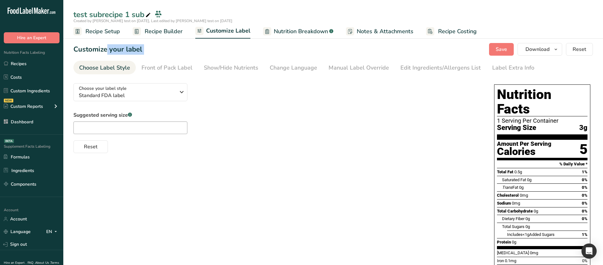
drag, startPoint x: 411, startPoint y: 50, endPoint x: 407, endPoint y: 28, distance: 22.8
click at [408, 33] on div "test subrecipe 1 sub Created by [PERSON_NAME] test on [DATE], Last edited by [P…" at bounding box center [333, 178] width 540 height 290
click at [423, 62] on link "Edit Ingredients/Allergens List" at bounding box center [440, 68] width 80 height 14
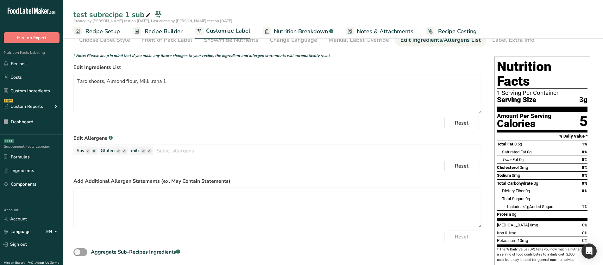
scroll to position [32, 0]
